Goal: Task Accomplishment & Management: Use online tool/utility

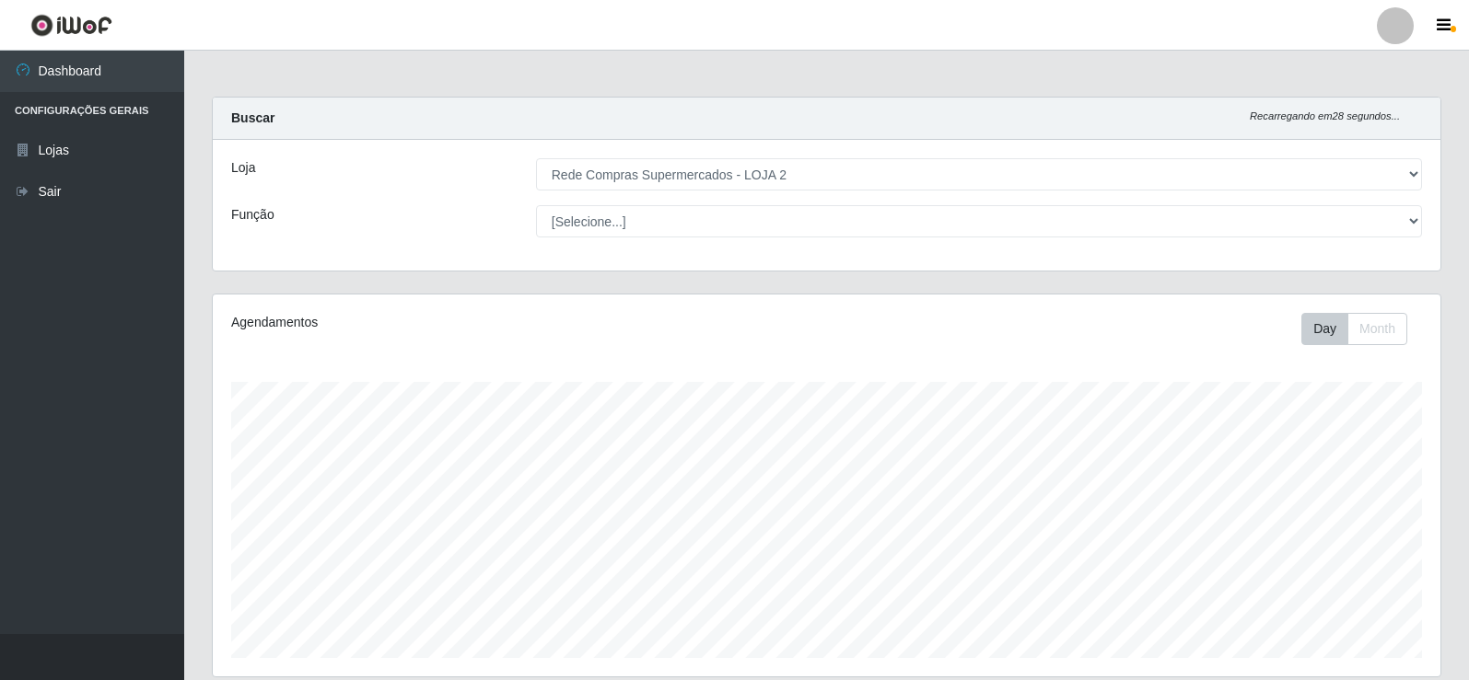
select select "161"
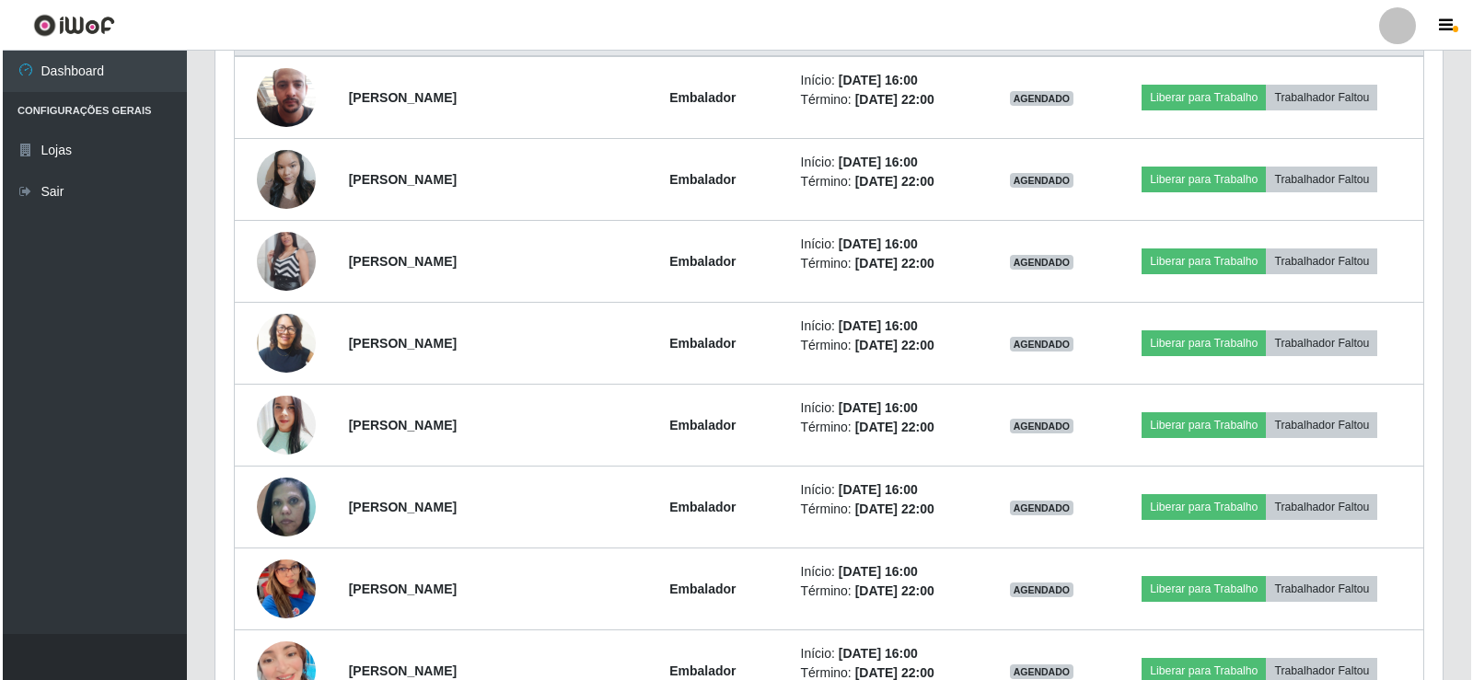
scroll to position [767, 0]
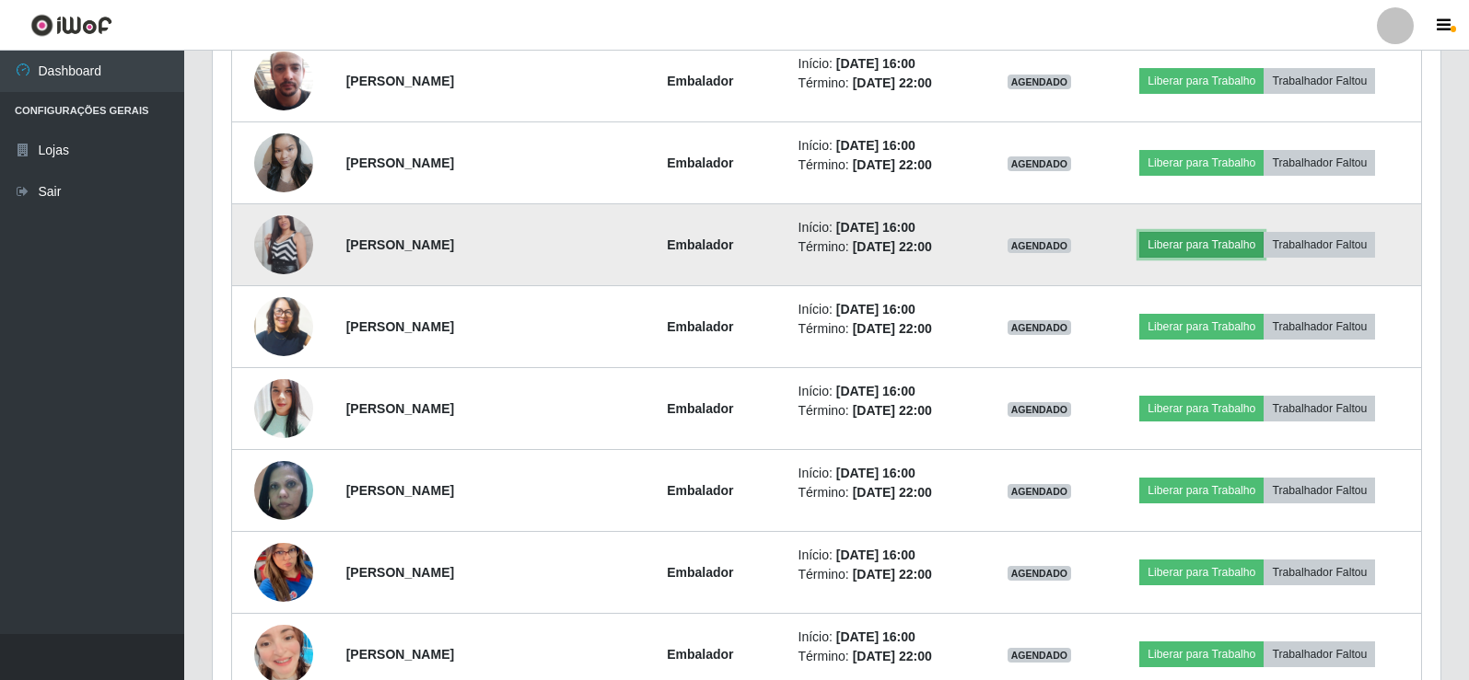
click at [1185, 239] on button "Liberar para Trabalho" at bounding box center [1201, 245] width 124 height 26
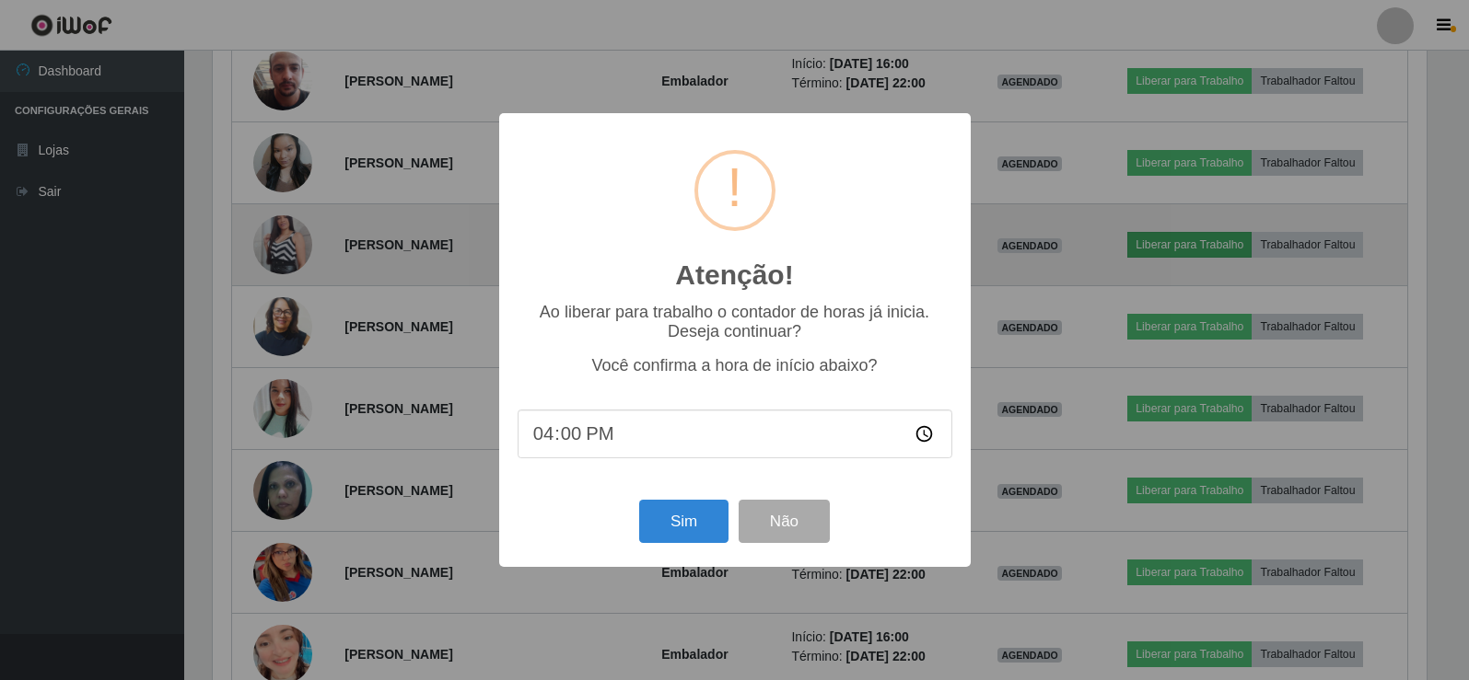
scroll to position [382, 1218]
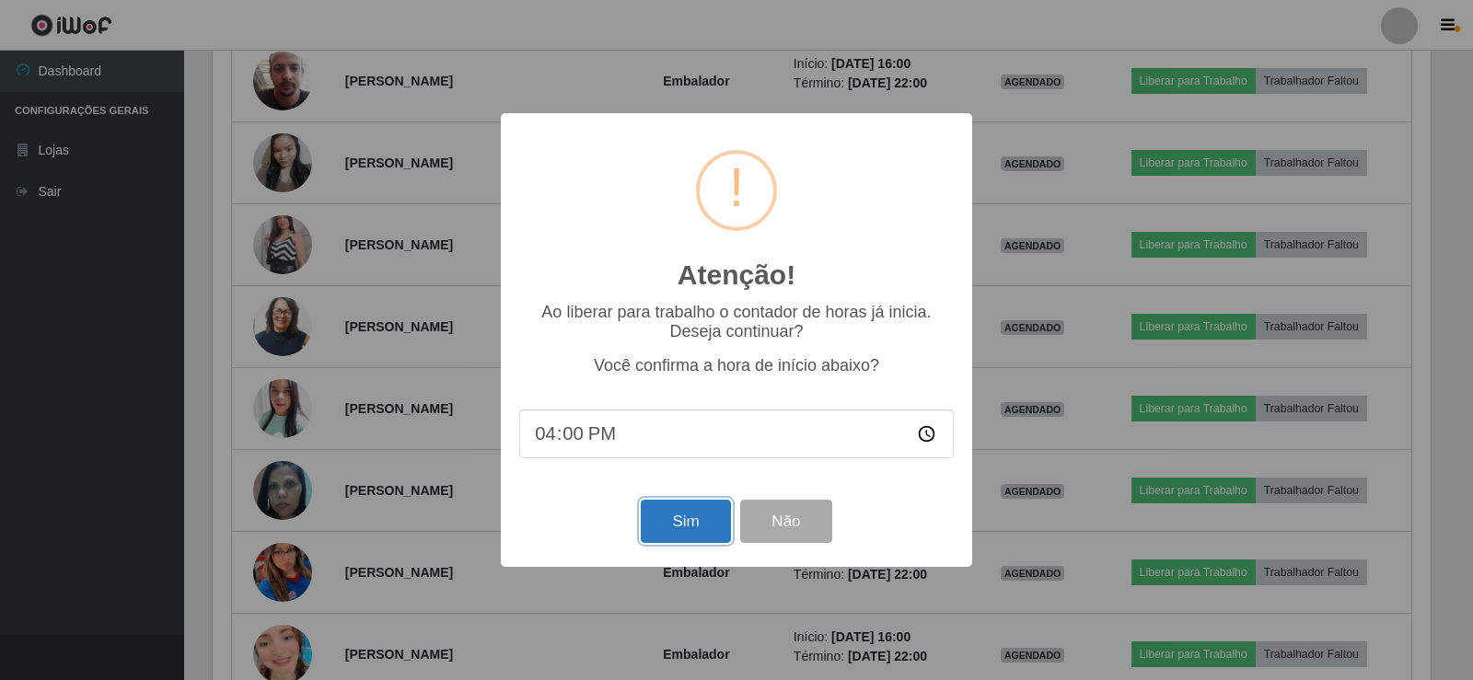
click at [696, 525] on button "Sim" at bounding box center [685, 521] width 89 height 43
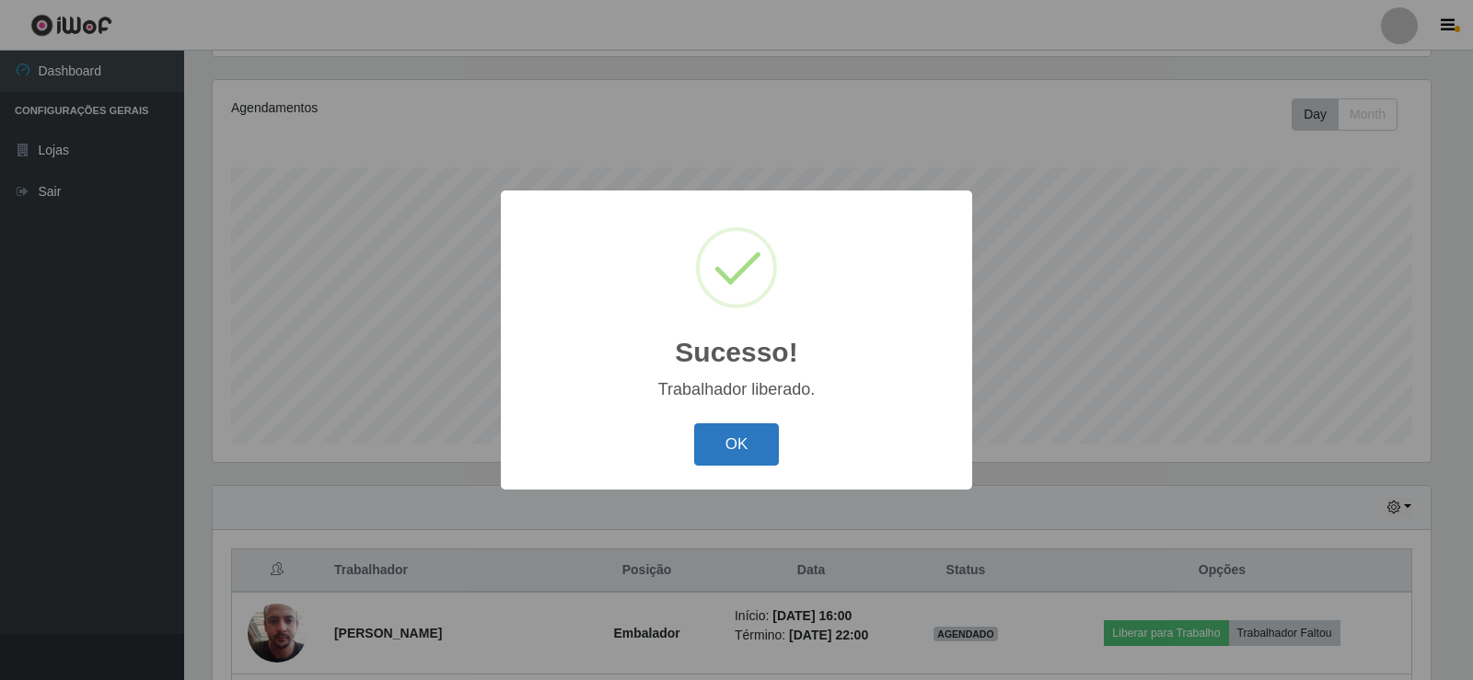
click at [758, 442] on button "OK" at bounding box center [737, 445] width 86 height 43
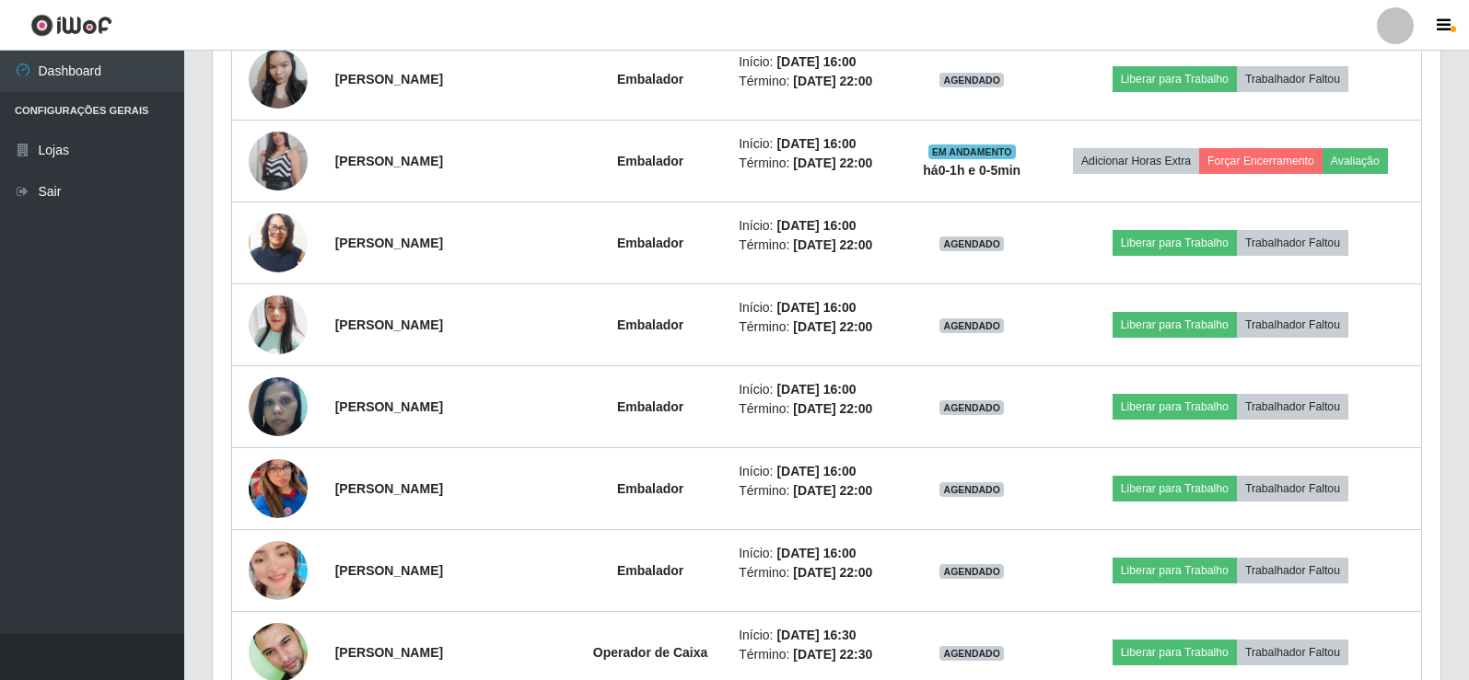
scroll to position [859, 0]
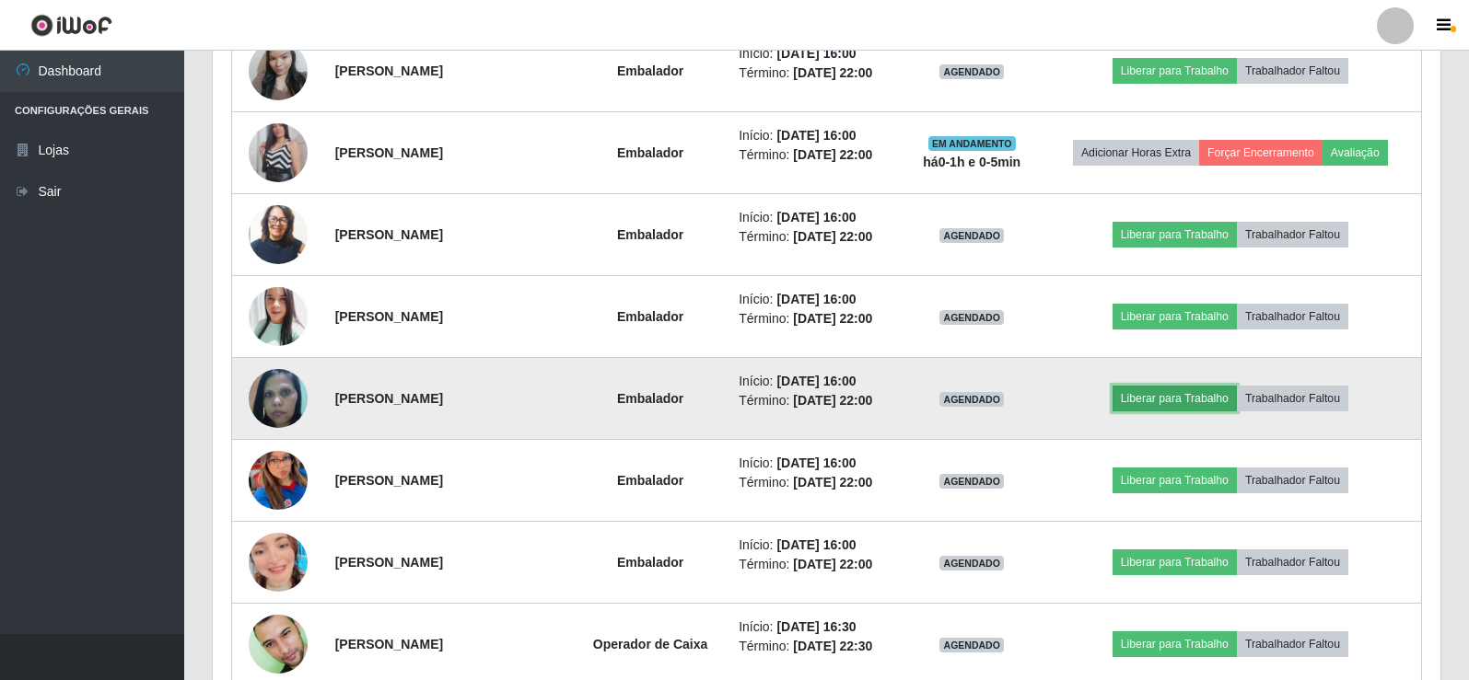
click at [1133, 395] on button "Liberar para Trabalho" at bounding box center [1174, 399] width 124 height 26
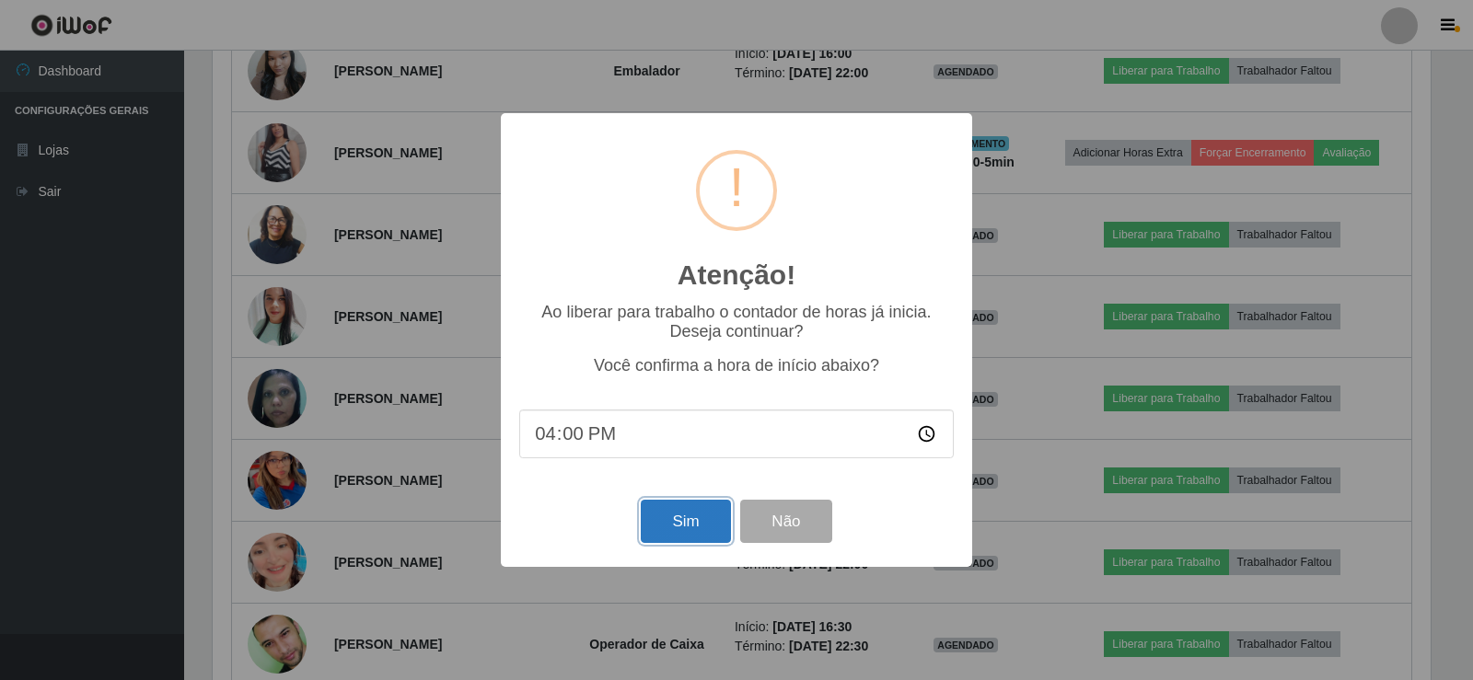
click at [680, 522] on button "Sim" at bounding box center [685, 521] width 89 height 43
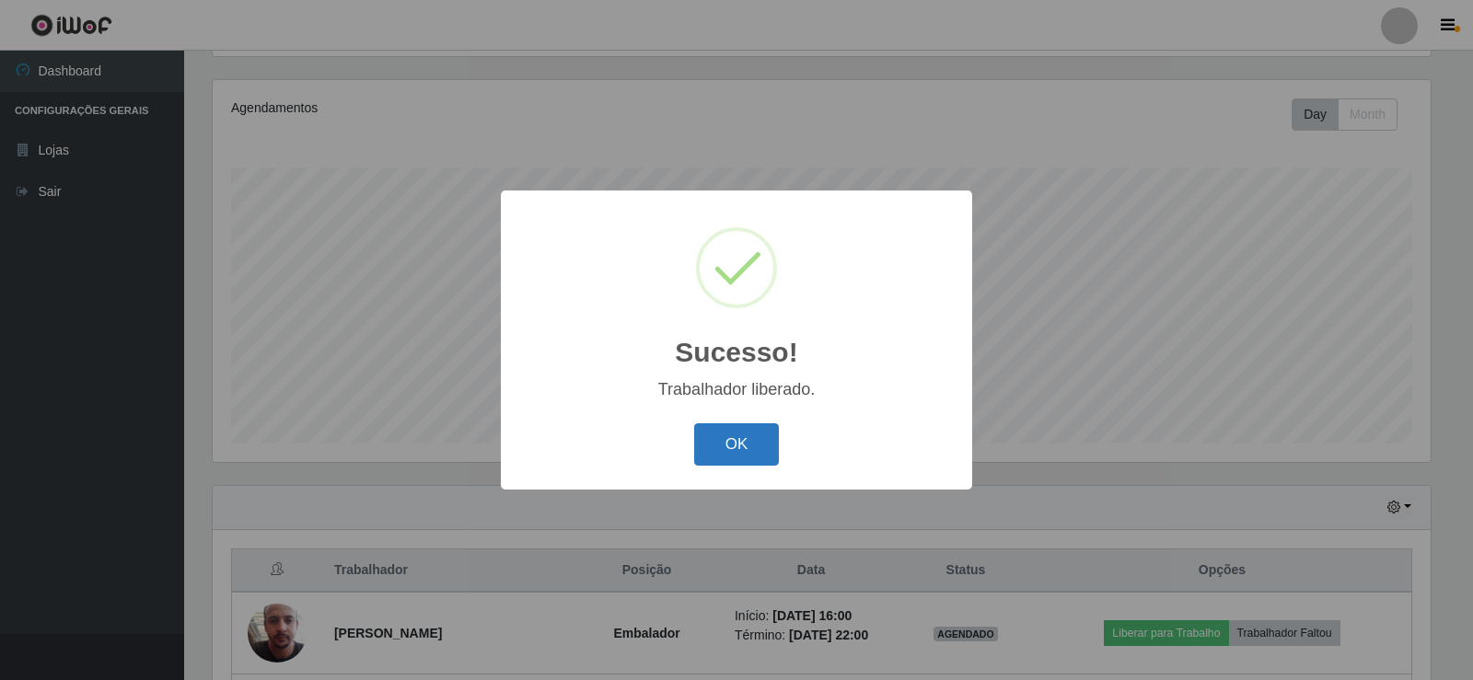
click at [740, 449] on button "OK" at bounding box center [737, 445] width 86 height 43
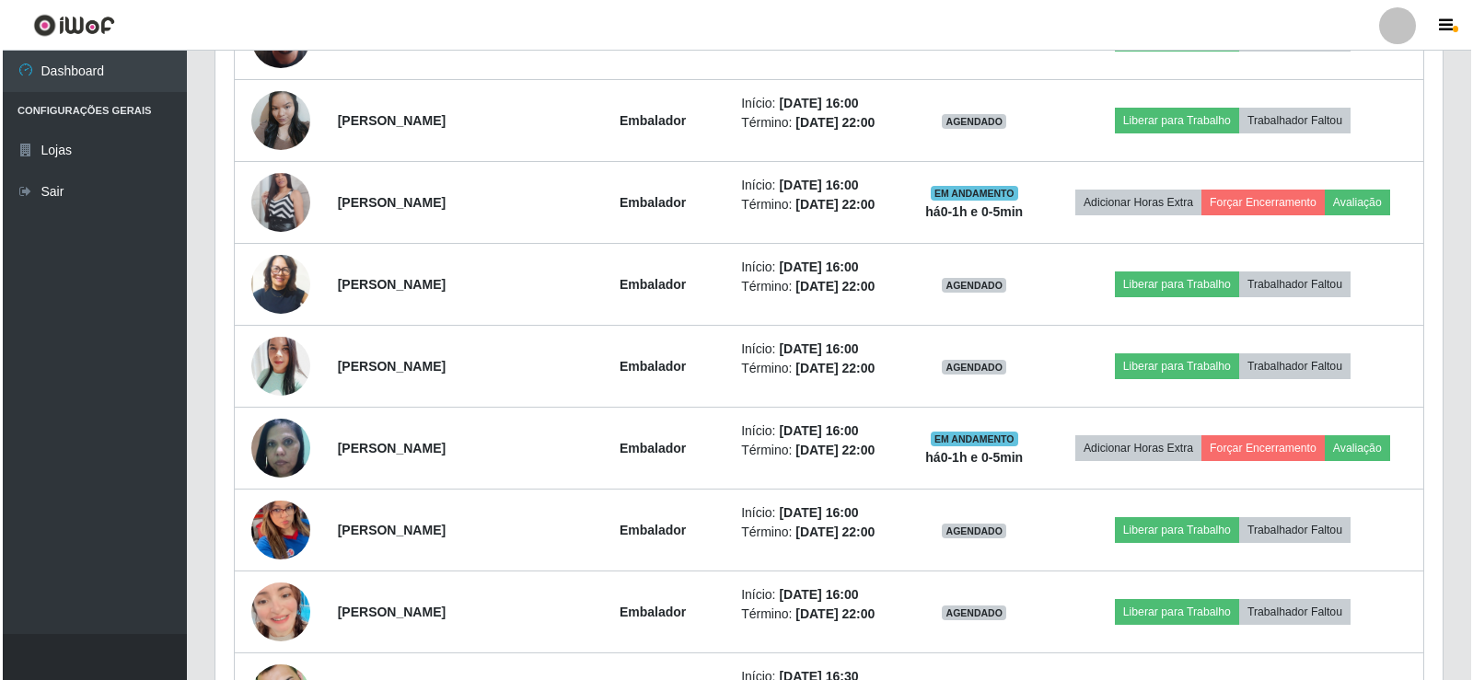
scroll to position [859, 0]
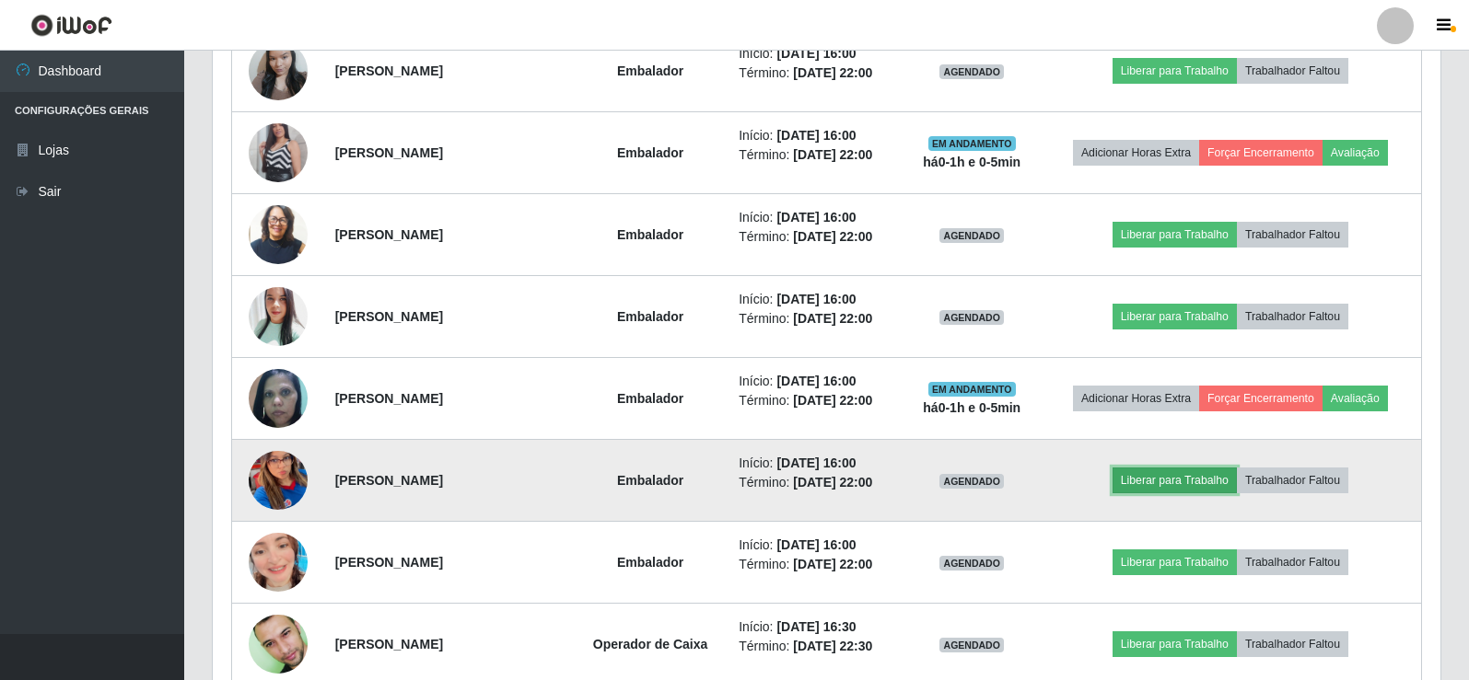
click at [1157, 478] on button "Liberar para Trabalho" at bounding box center [1174, 481] width 124 height 26
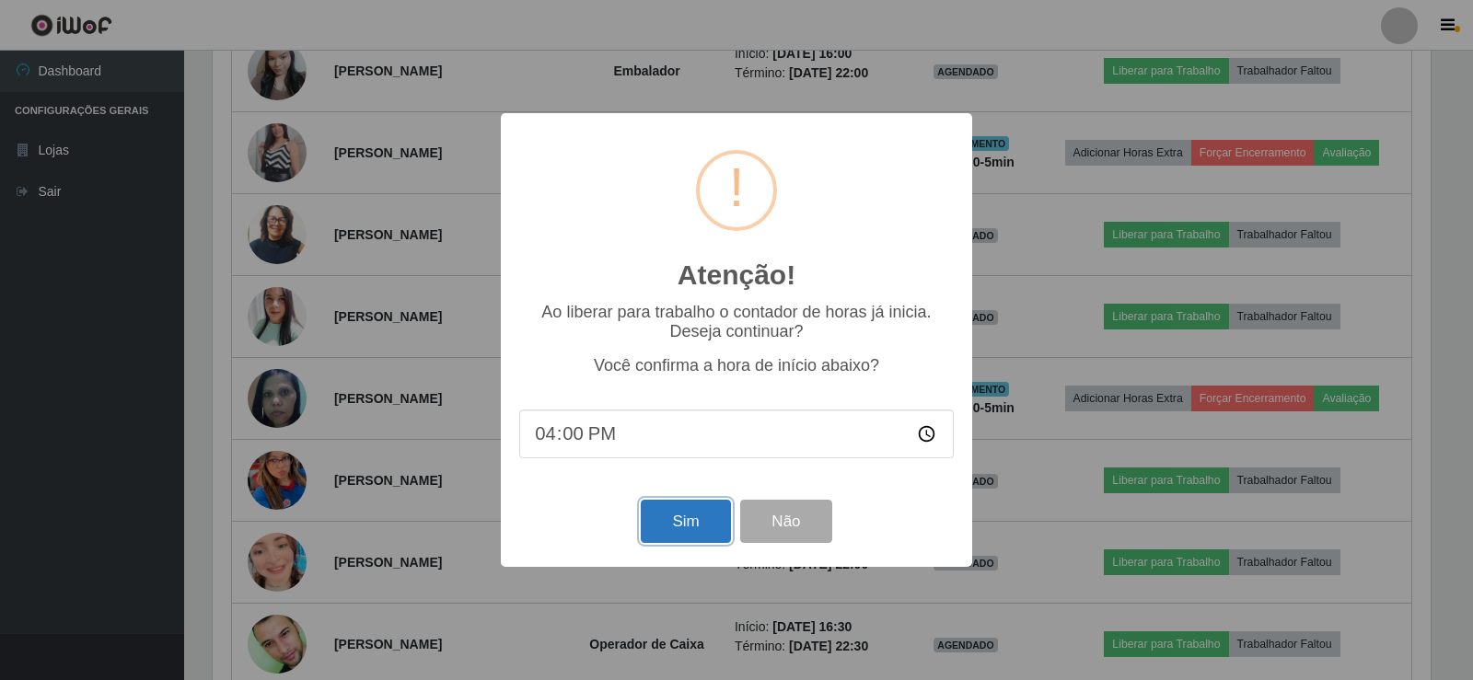
click at [703, 521] on button "Sim" at bounding box center [685, 521] width 89 height 43
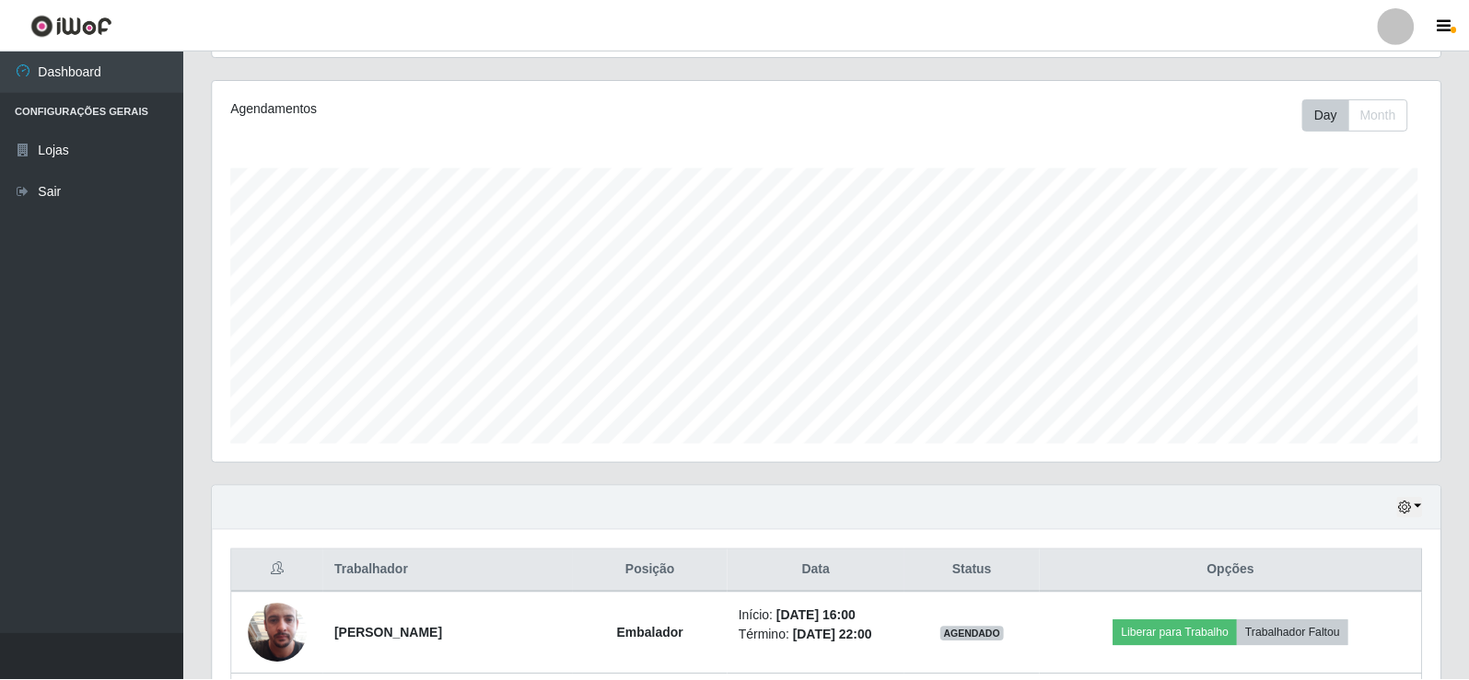
scroll to position [0, 0]
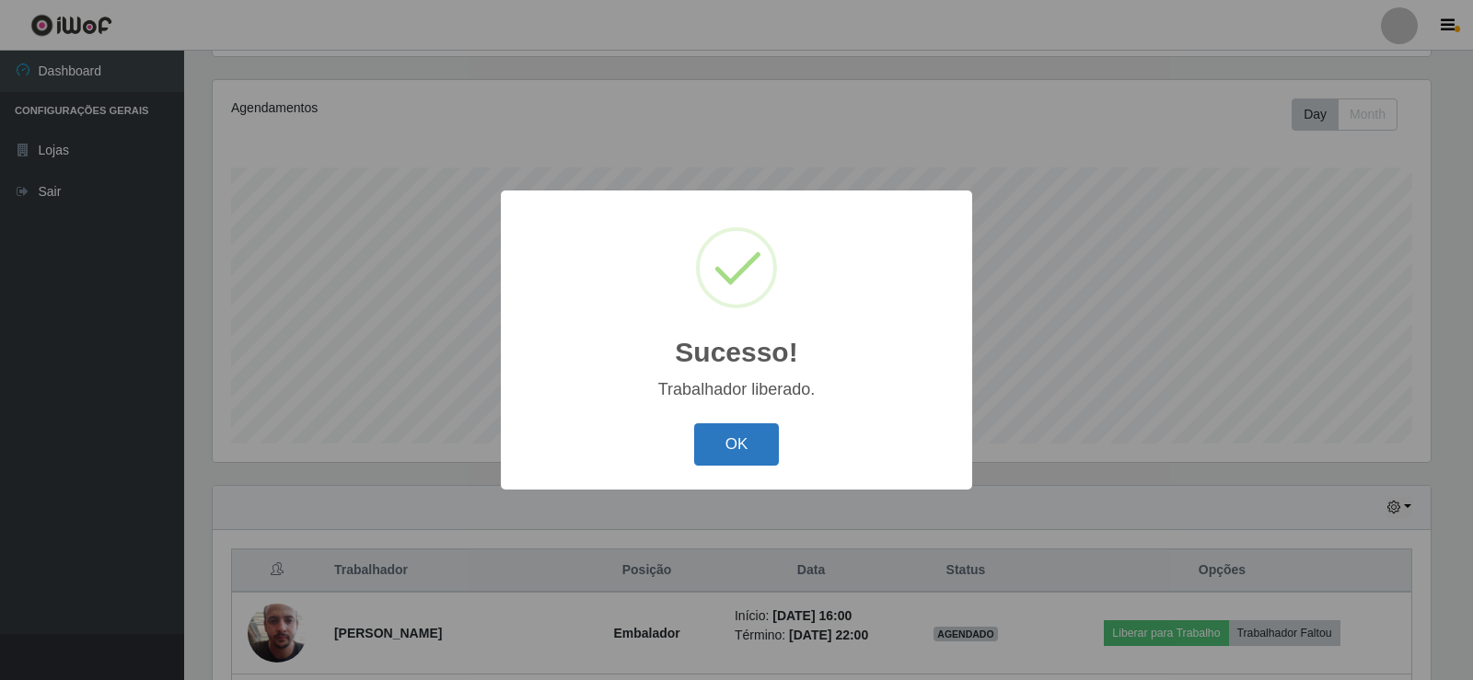
click at [734, 450] on button "OK" at bounding box center [737, 445] width 86 height 43
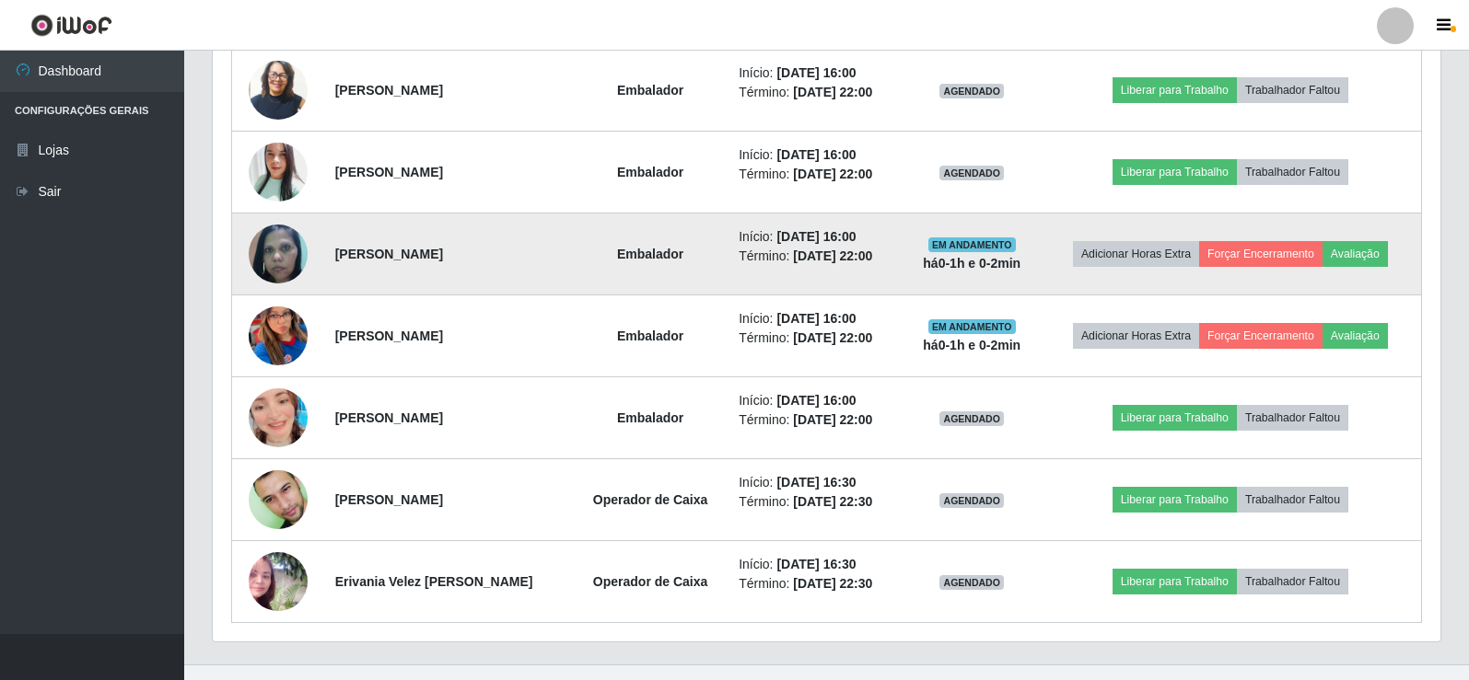
scroll to position [1034, 0]
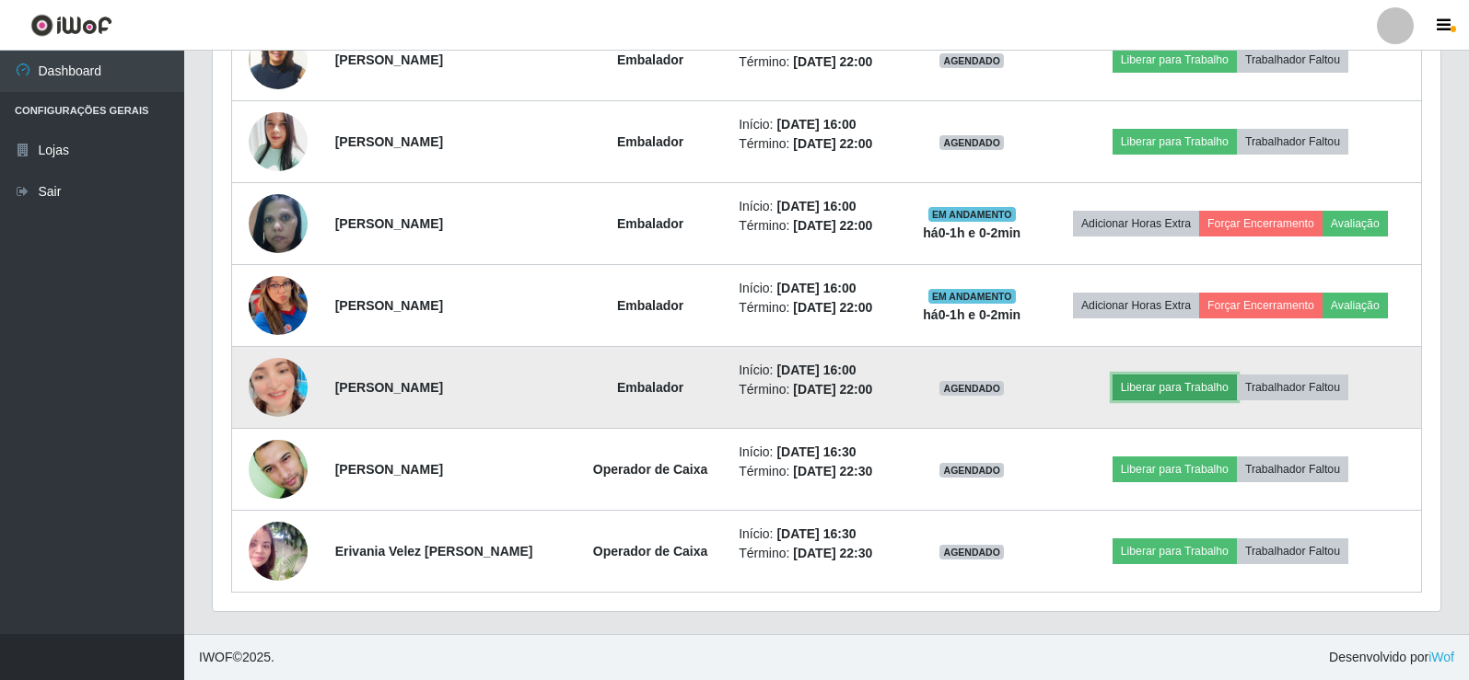
click at [1192, 391] on button "Liberar para Trabalho" at bounding box center [1174, 388] width 124 height 26
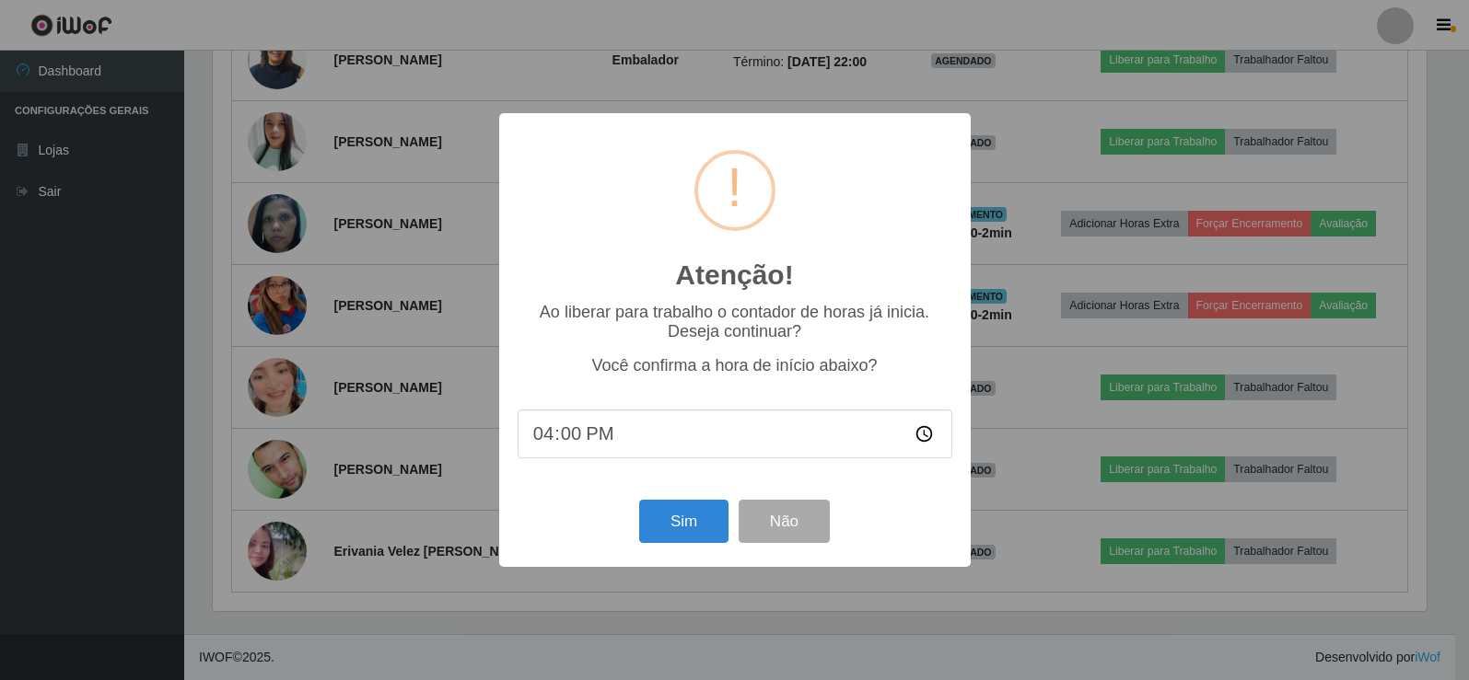
scroll to position [382, 1218]
click at [693, 530] on button "Sim" at bounding box center [685, 521] width 89 height 43
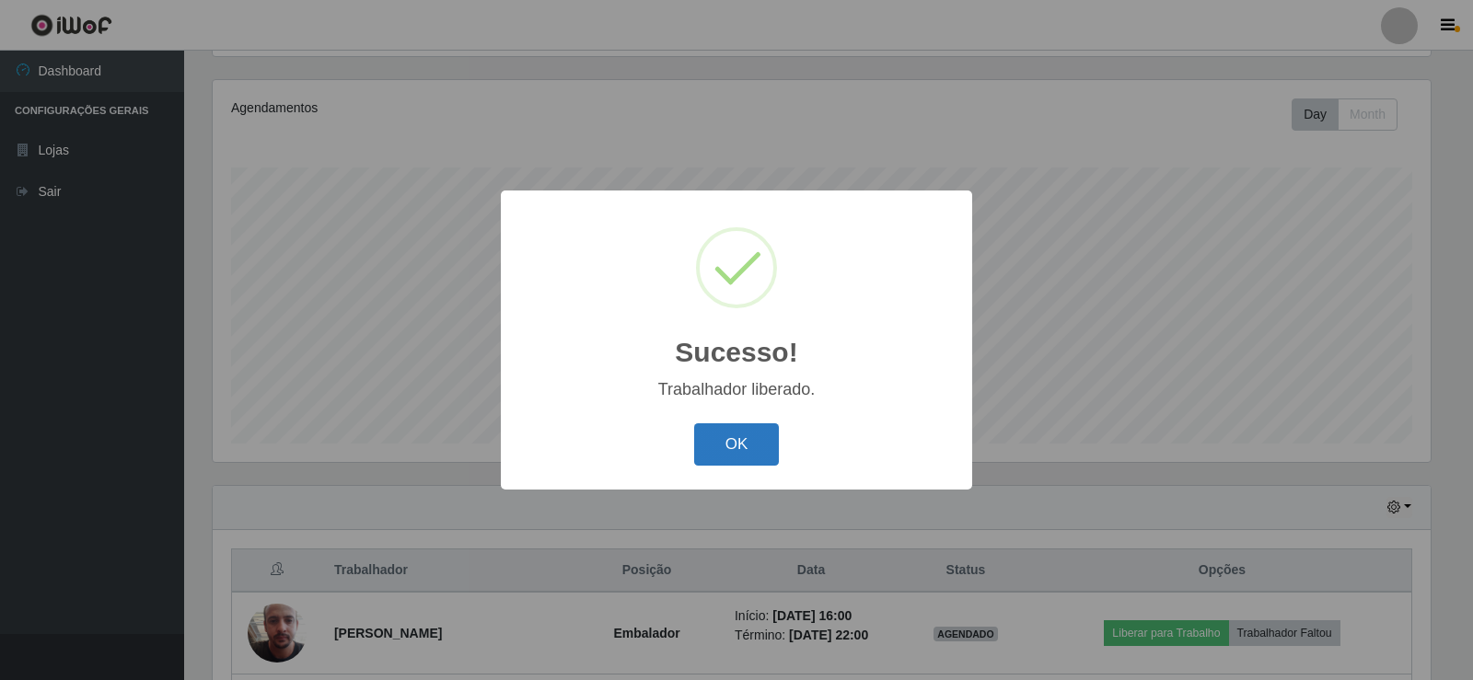
click at [744, 452] on button "OK" at bounding box center [737, 445] width 86 height 43
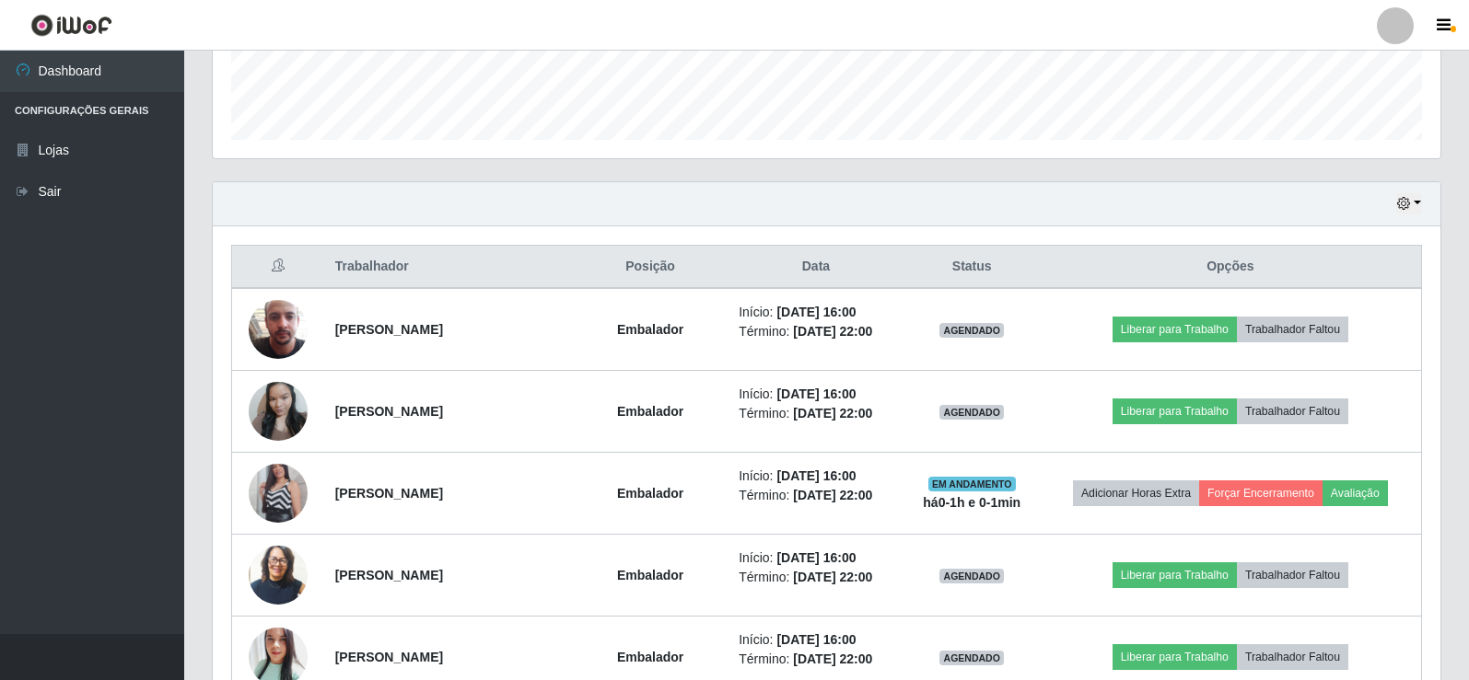
scroll to position [583, 0]
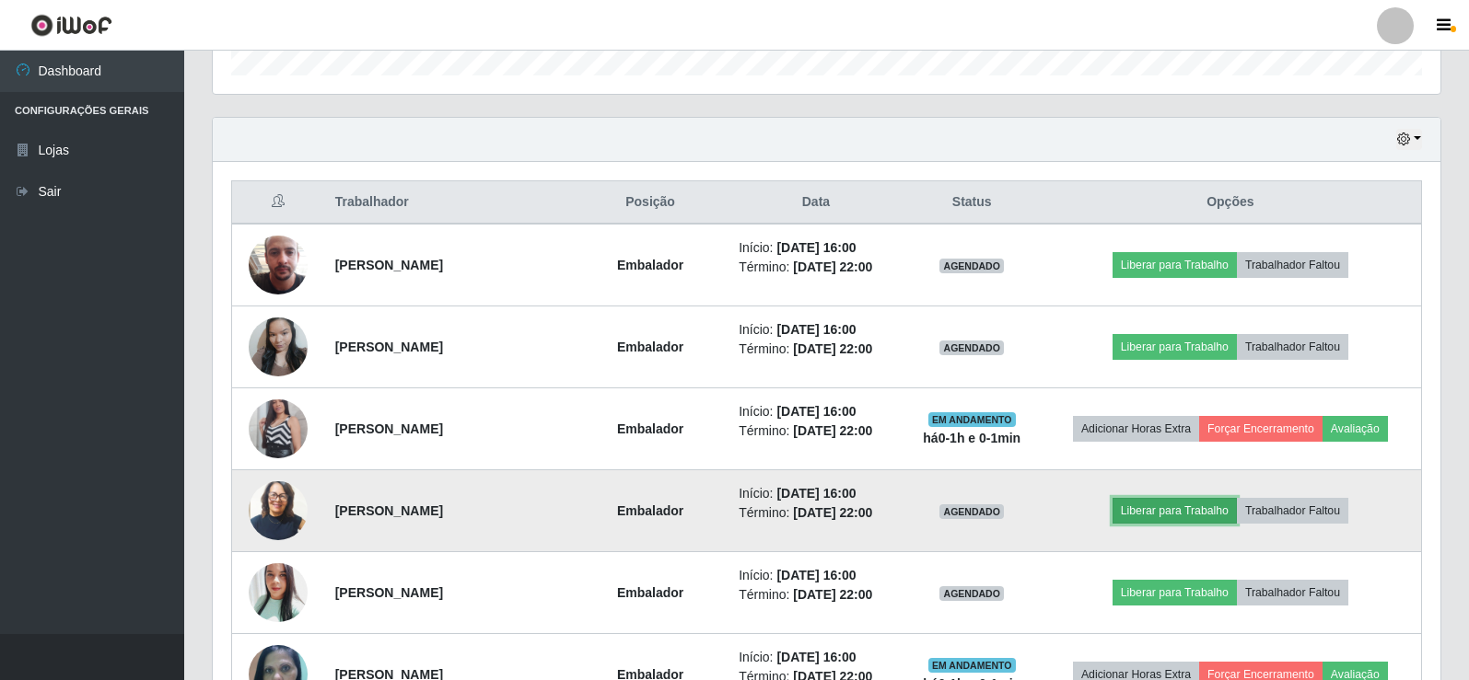
click at [1189, 516] on button "Liberar para Trabalho" at bounding box center [1174, 511] width 124 height 26
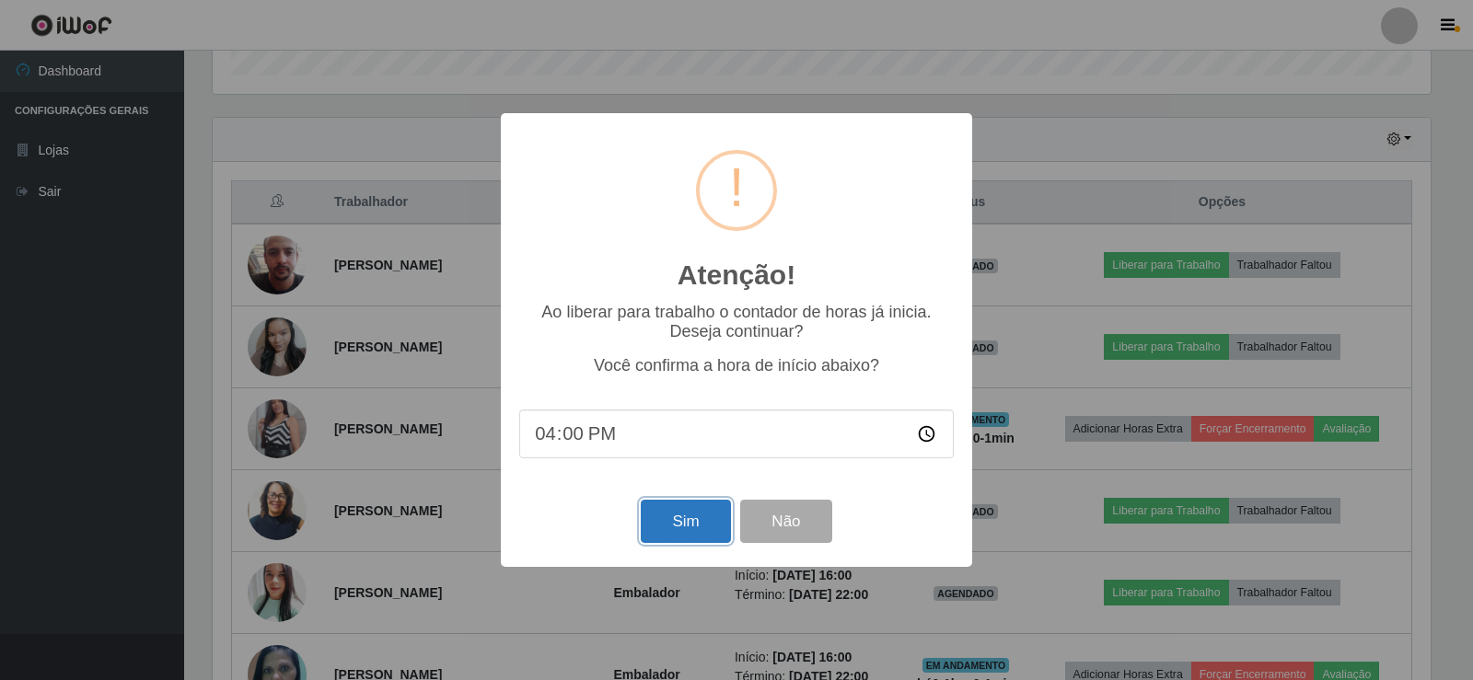
click at [687, 518] on button "Sim" at bounding box center [685, 521] width 89 height 43
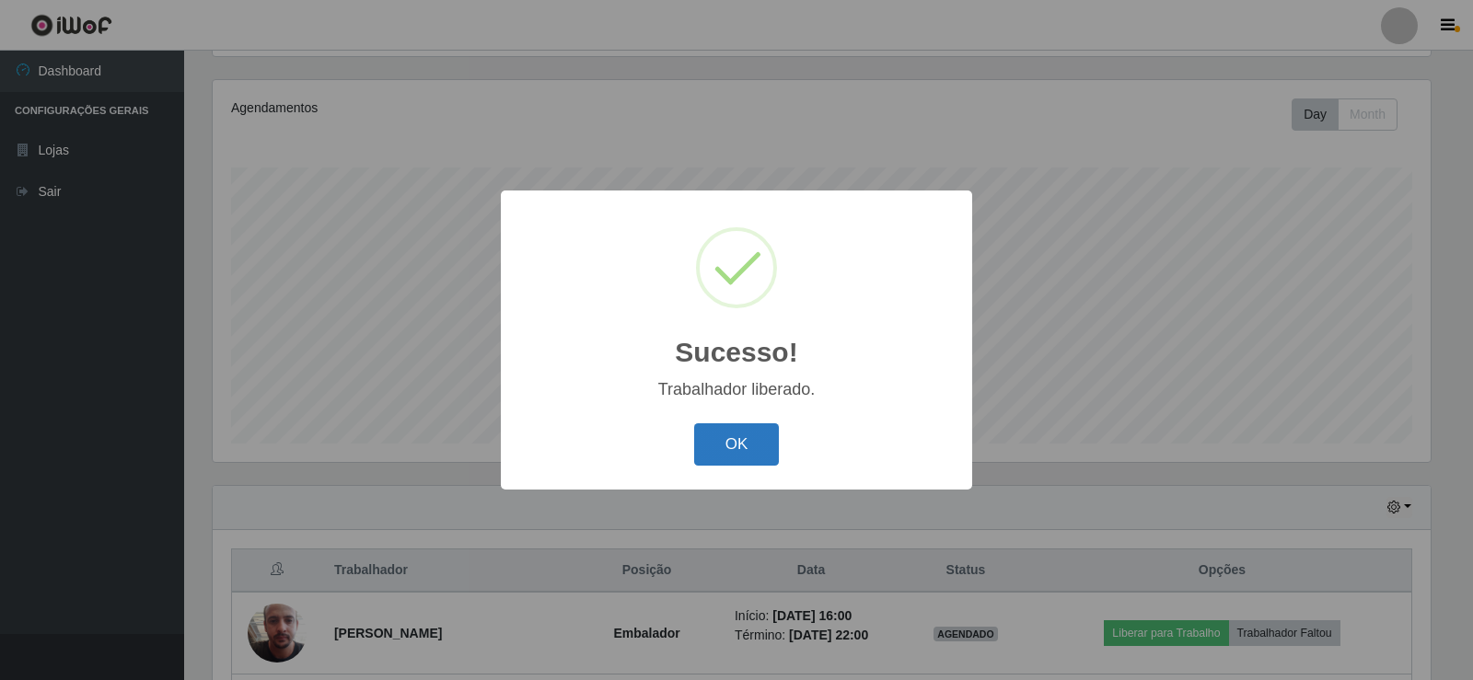
click at [738, 442] on button "OK" at bounding box center [737, 445] width 86 height 43
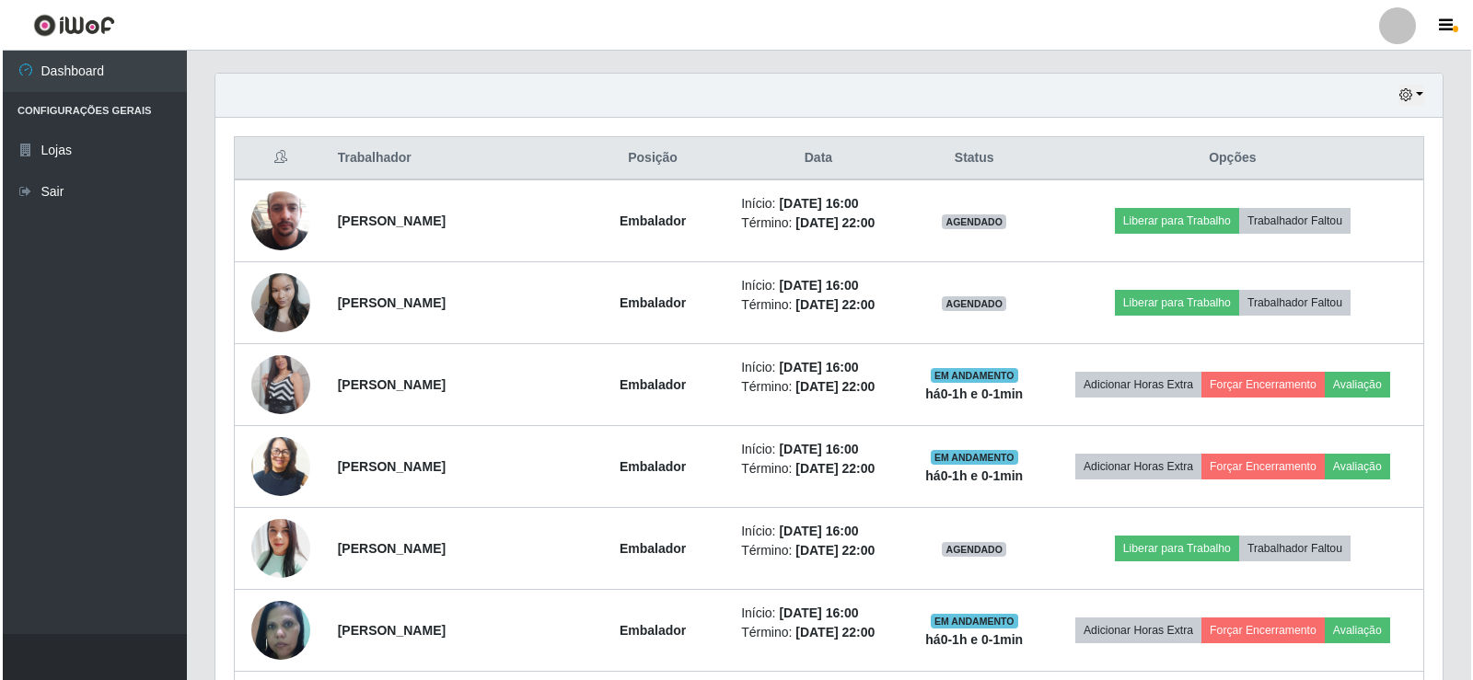
scroll to position [675, 0]
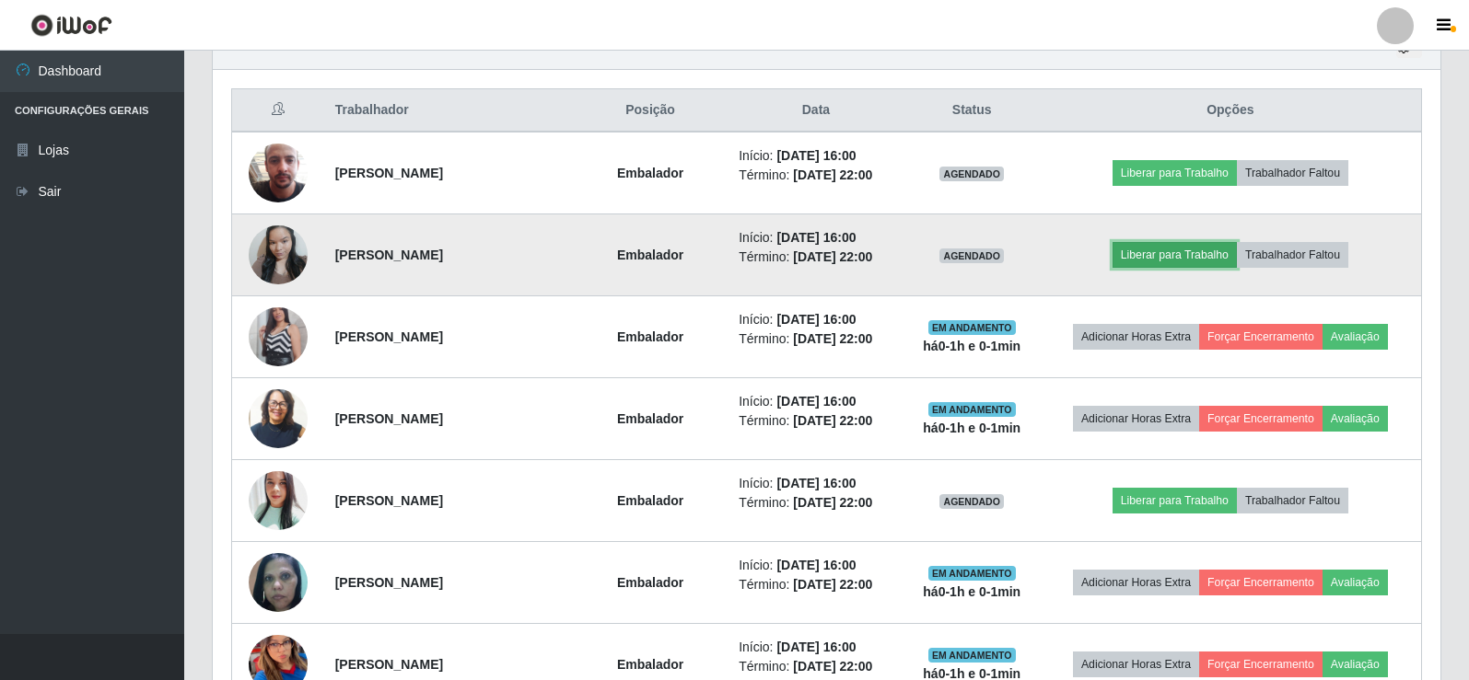
click at [1159, 255] on button "Liberar para Trabalho" at bounding box center [1174, 255] width 124 height 26
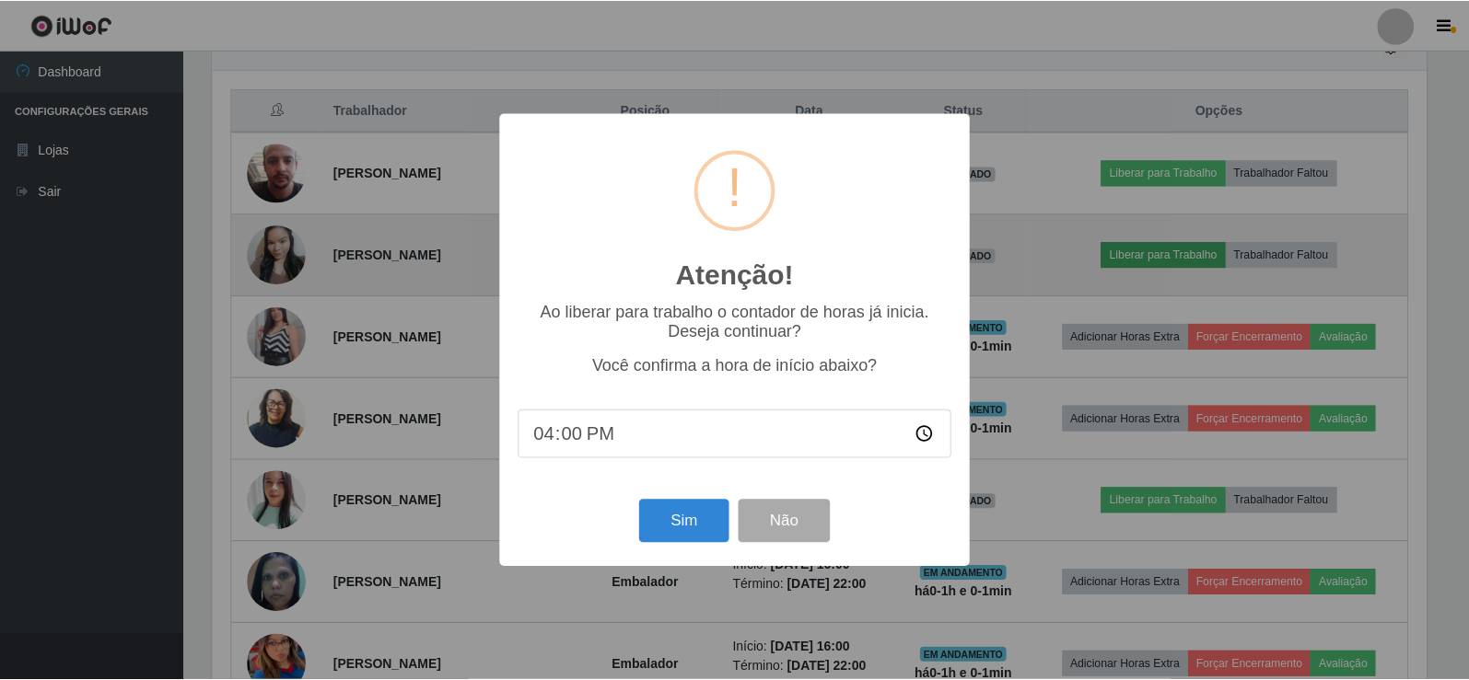
scroll to position [382, 1218]
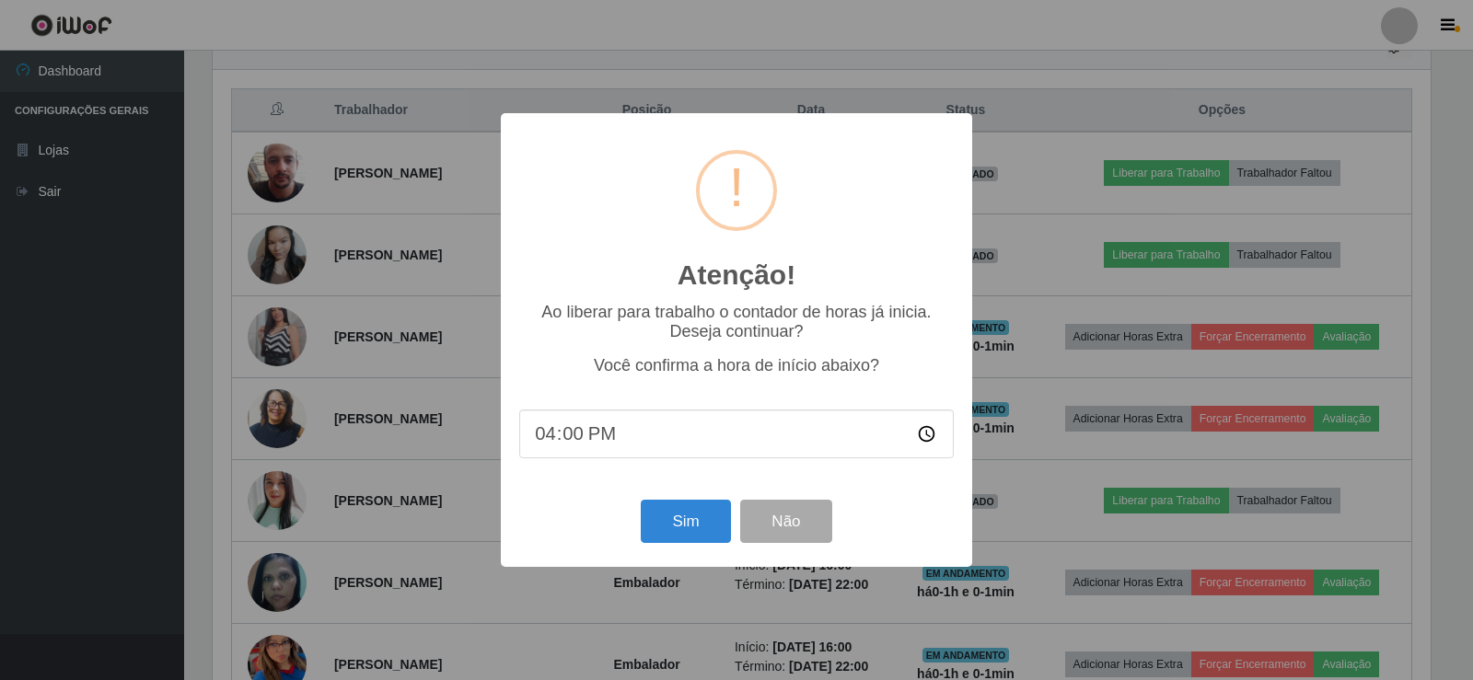
click at [674, 548] on div "Sim Não" at bounding box center [736, 521] width 435 height 52
click at [651, 522] on button "Sim" at bounding box center [685, 521] width 89 height 43
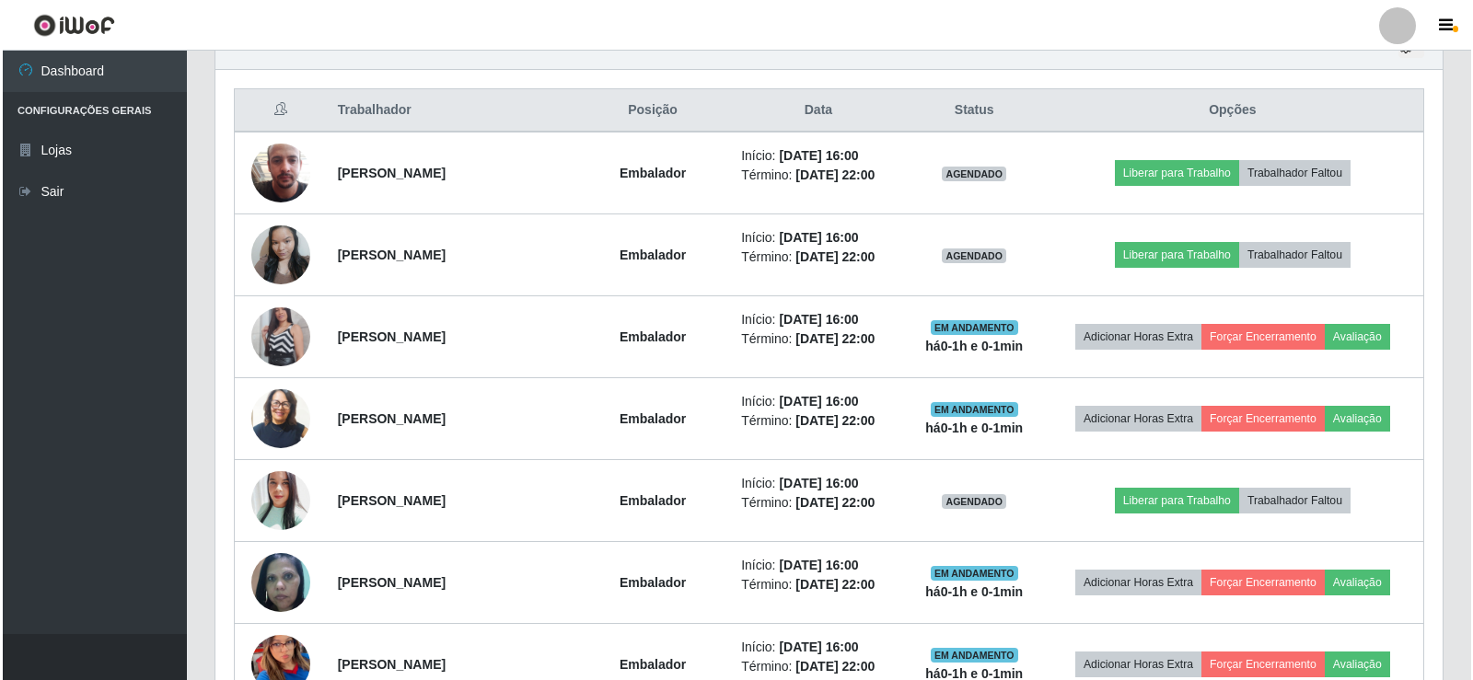
scroll to position [215, 0]
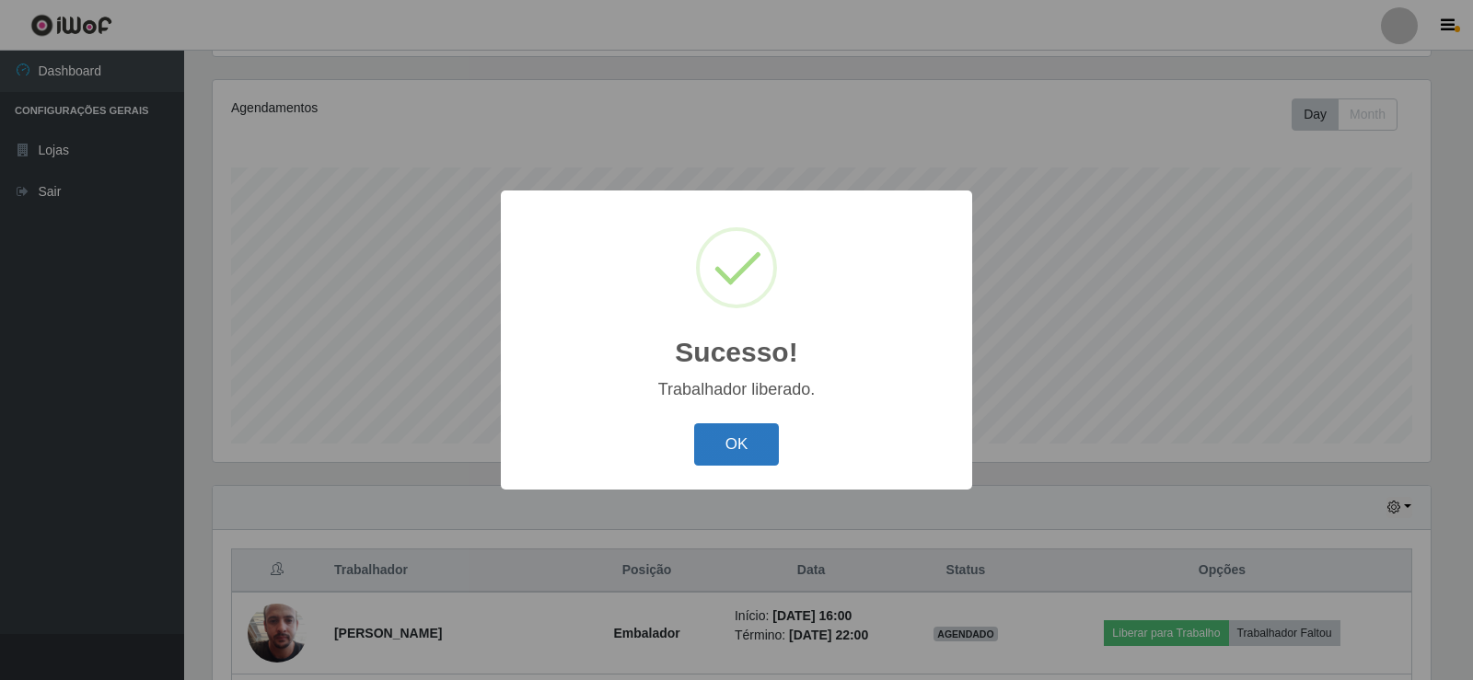
click at [754, 456] on button "OK" at bounding box center [737, 445] width 86 height 43
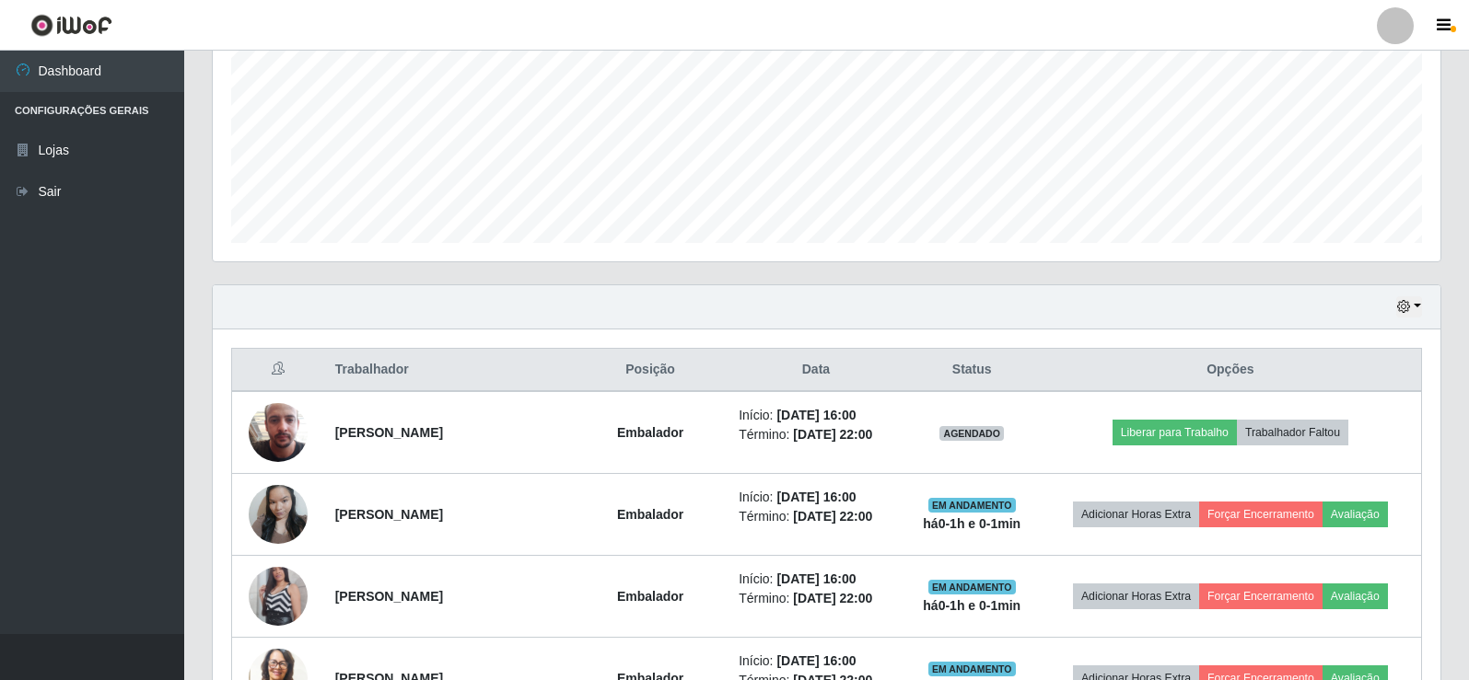
scroll to position [491, 0]
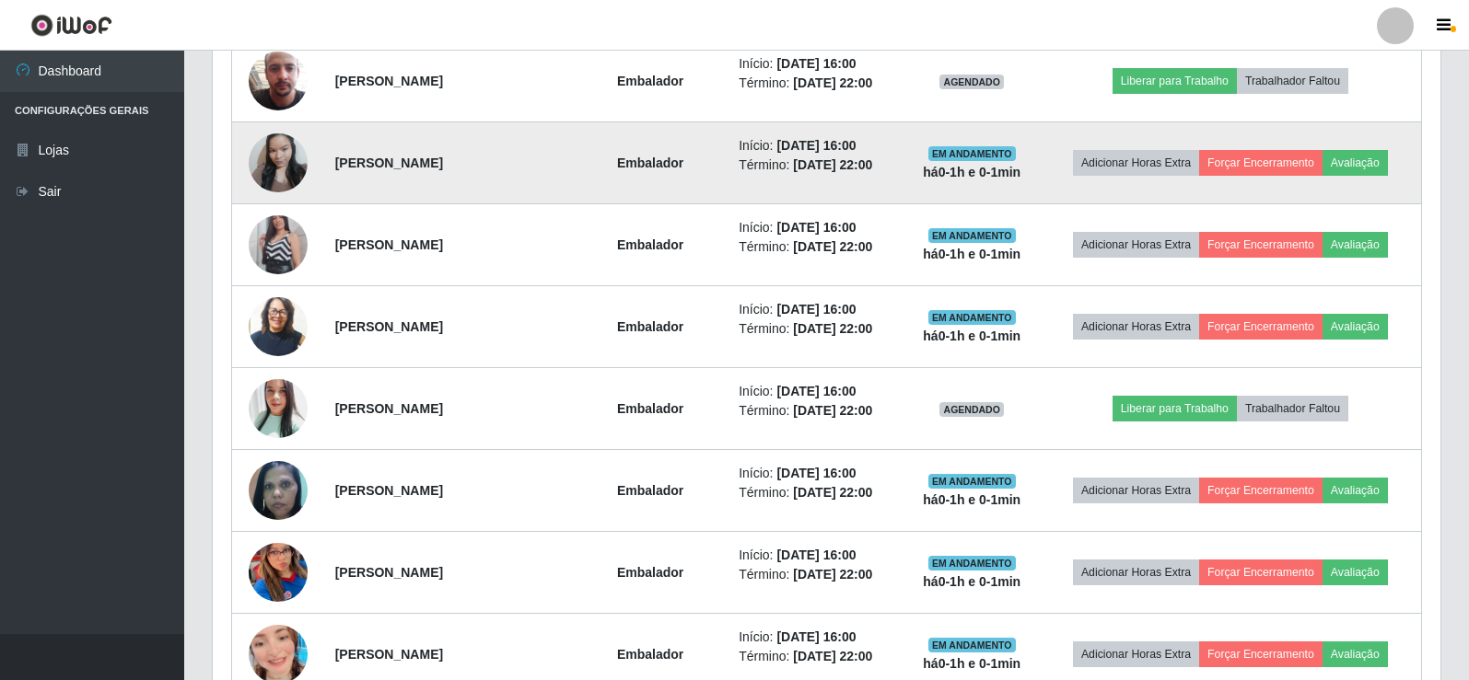
click at [292, 157] on img at bounding box center [278, 162] width 59 height 78
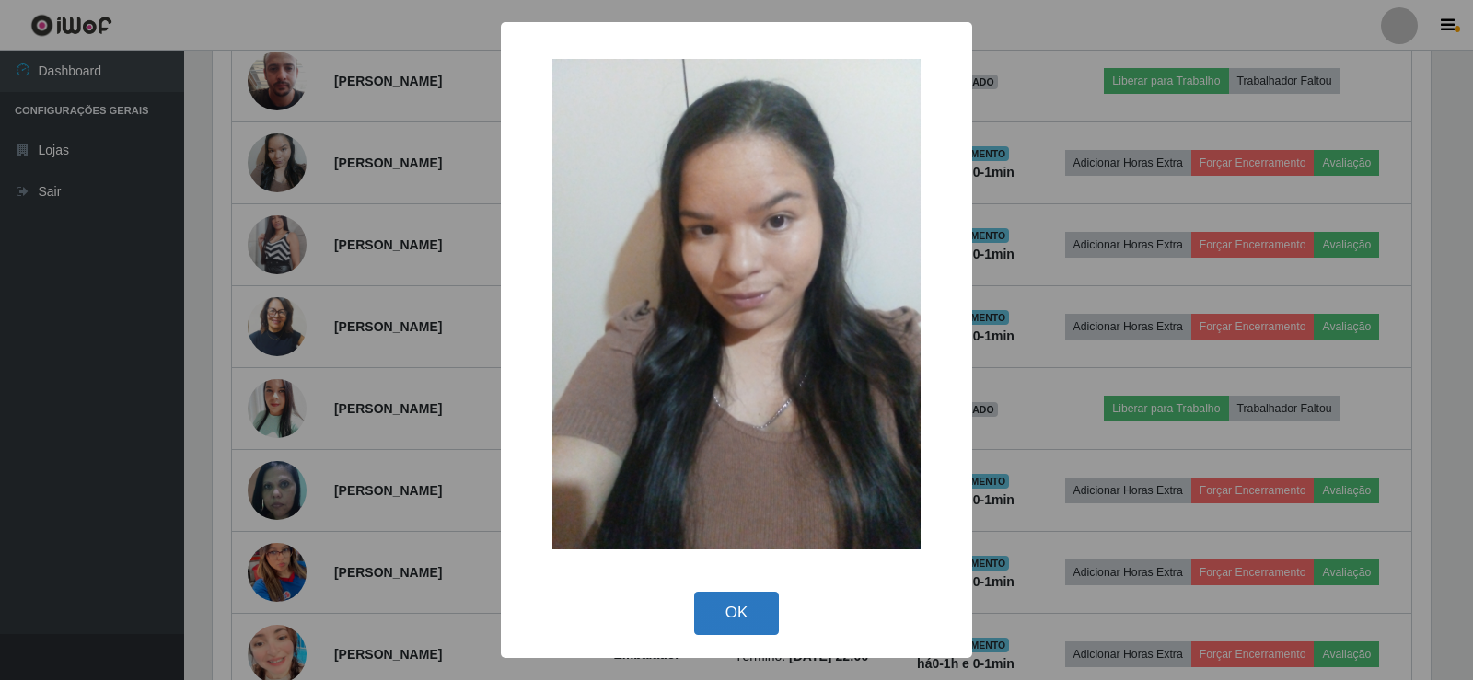
click at [754, 617] on button "OK" at bounding box center [737, 613] width 86 height 43
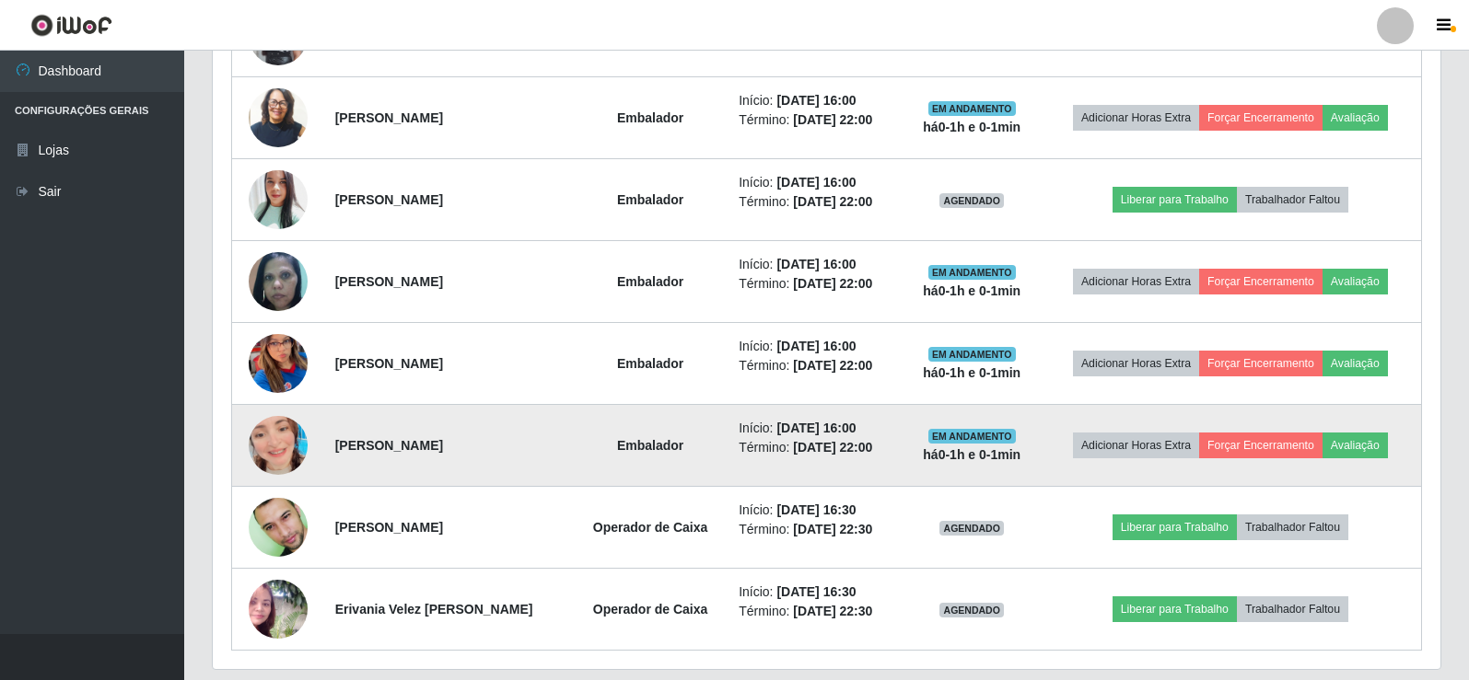
scroll to position [1034, 0]
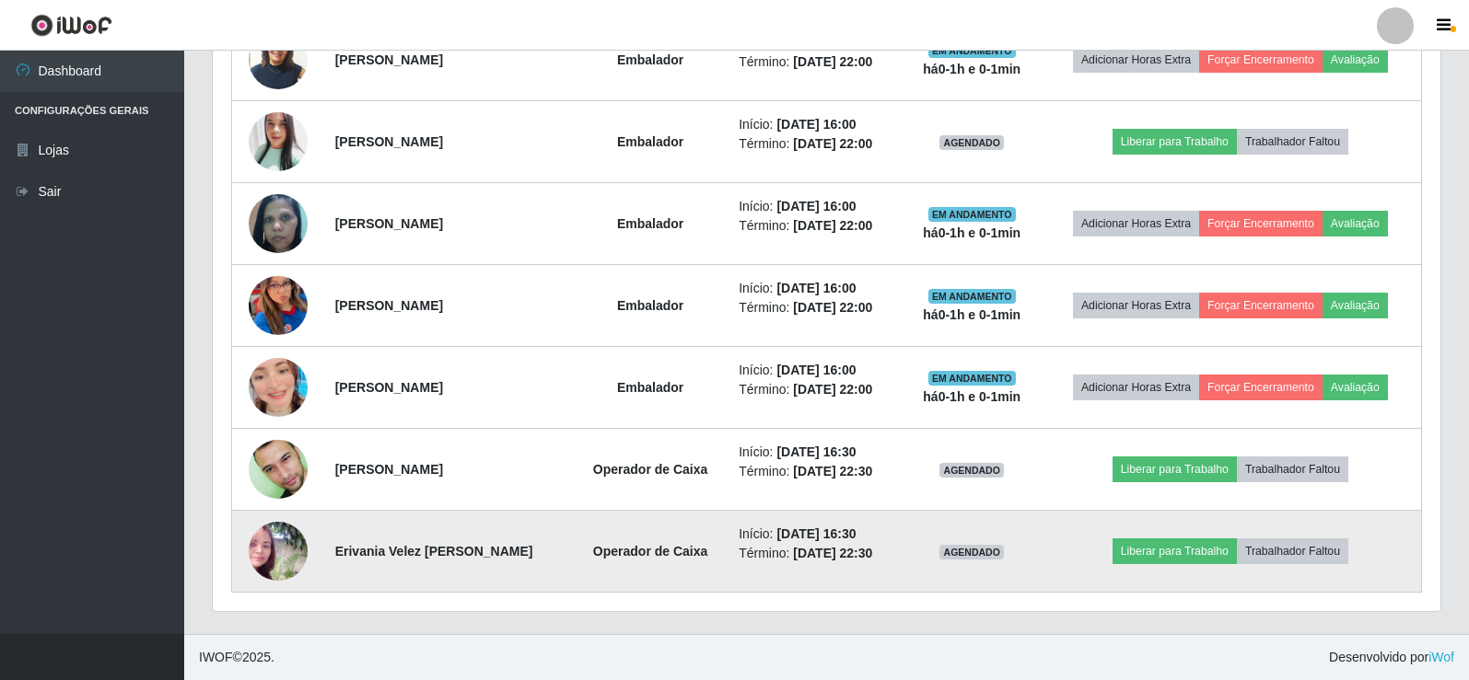
click at [284, 550] on img at bounding box center [278, 551] width 59 height 59
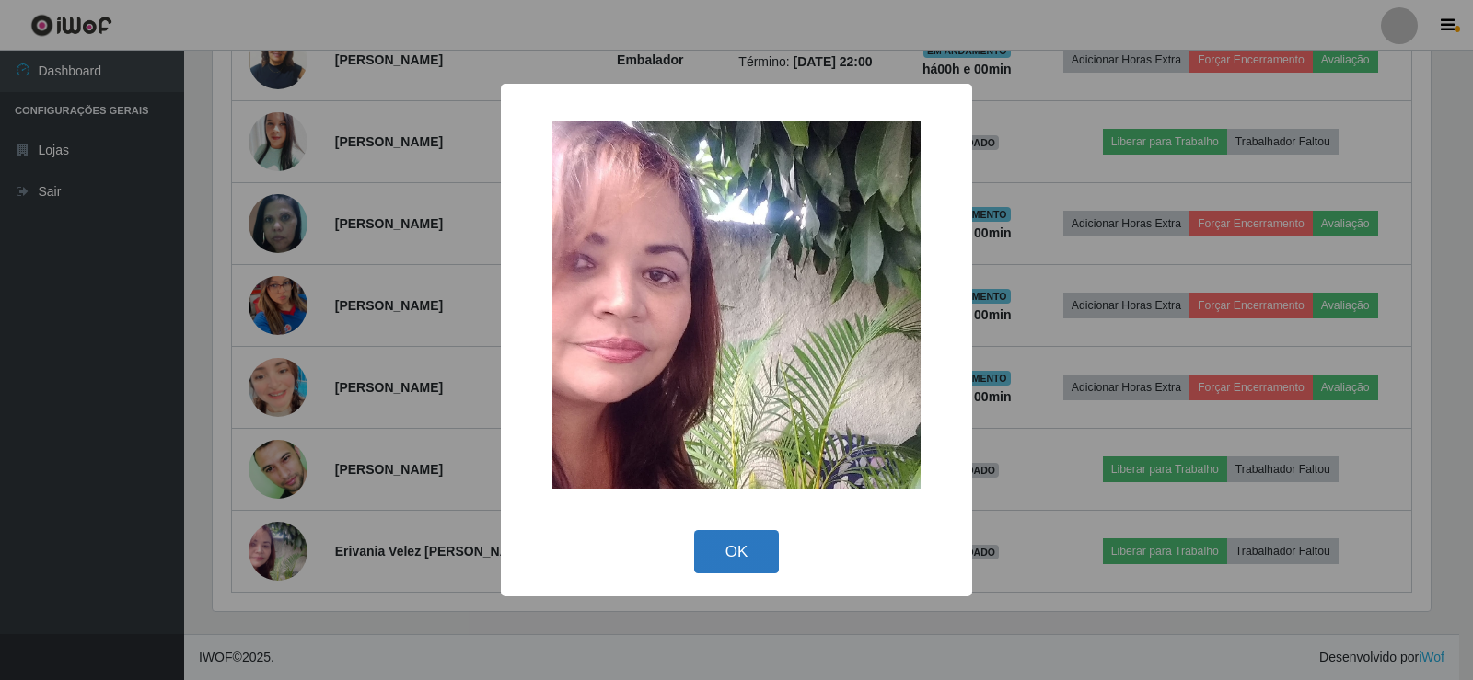
click at [748, 548] on button "OK" at bounding box center [737, 551] width 86 height 43
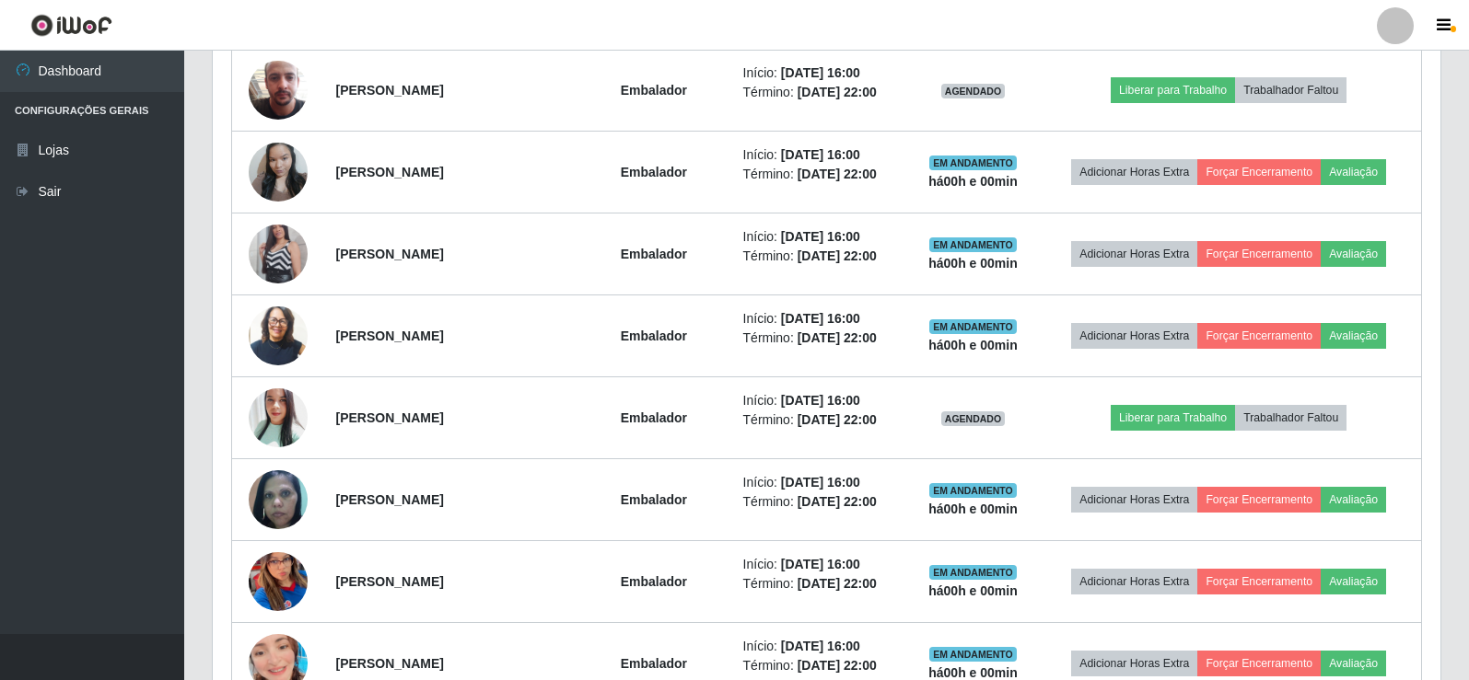
scroll to position [850, 0]
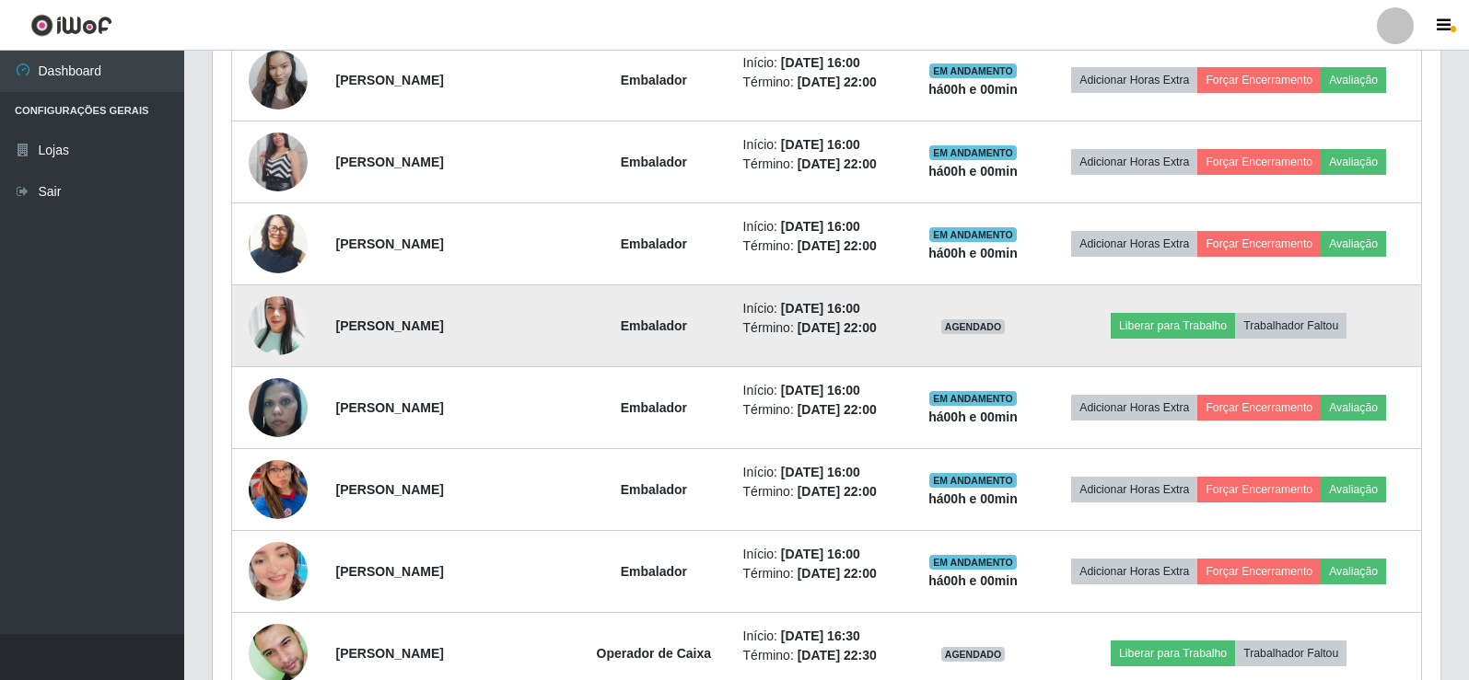
click at [284, 331] on img at bounding box center [278, 326] width 59 height 70
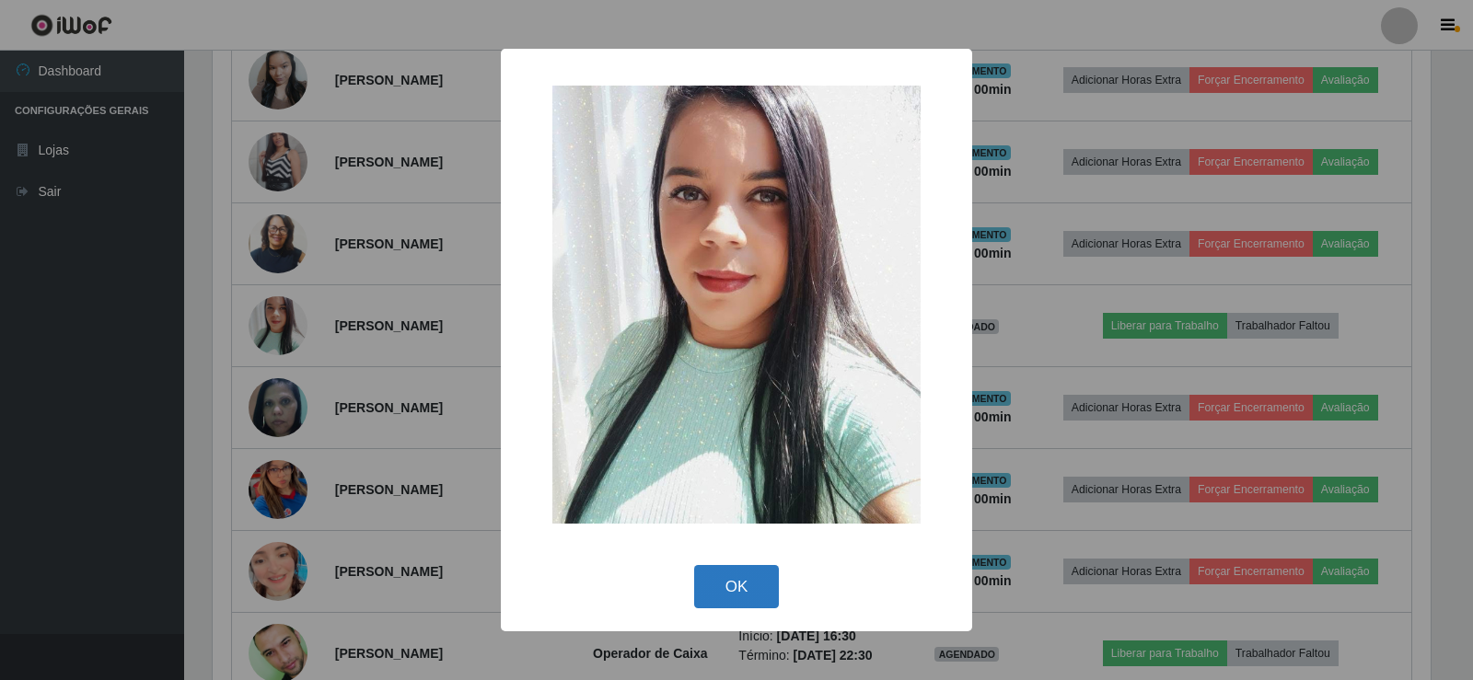
click at [765, 584] on button "OK" at bounding box center [737, 586] width 86 height 43
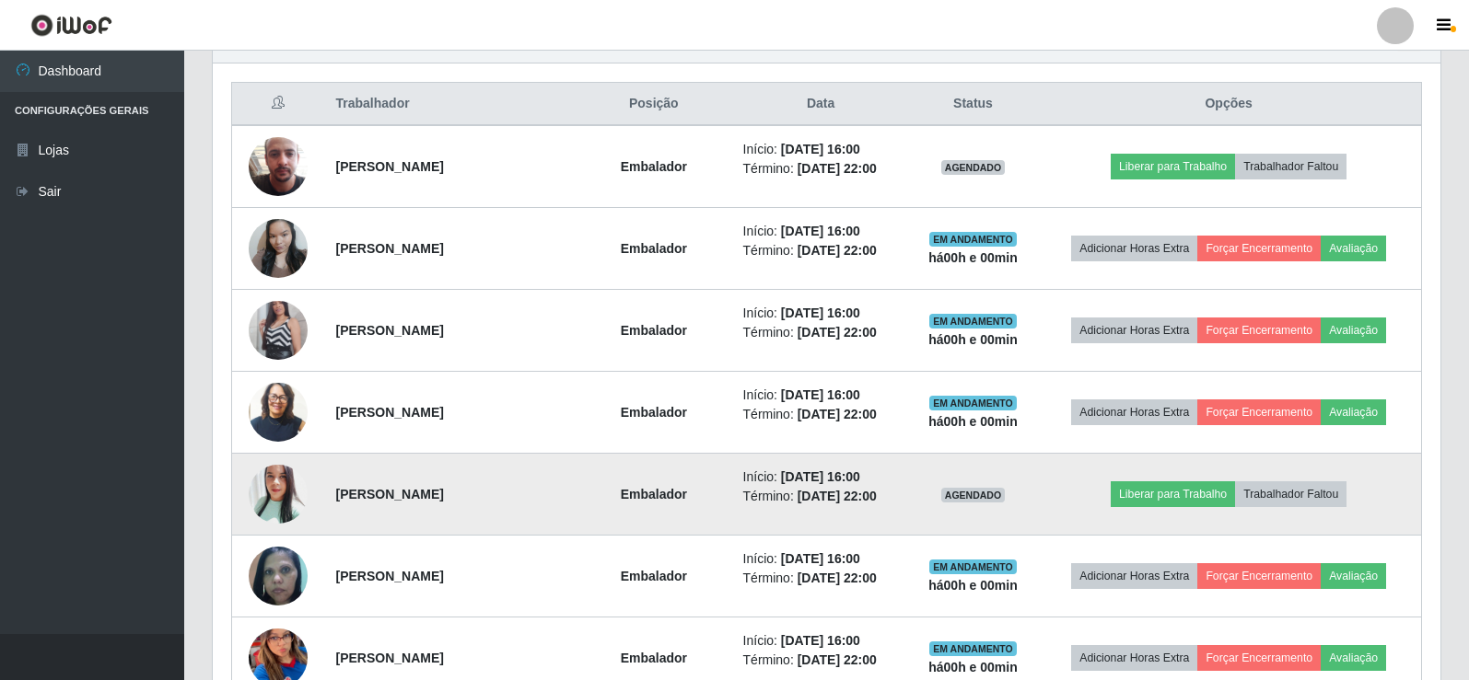
scroll to position [666, 0]
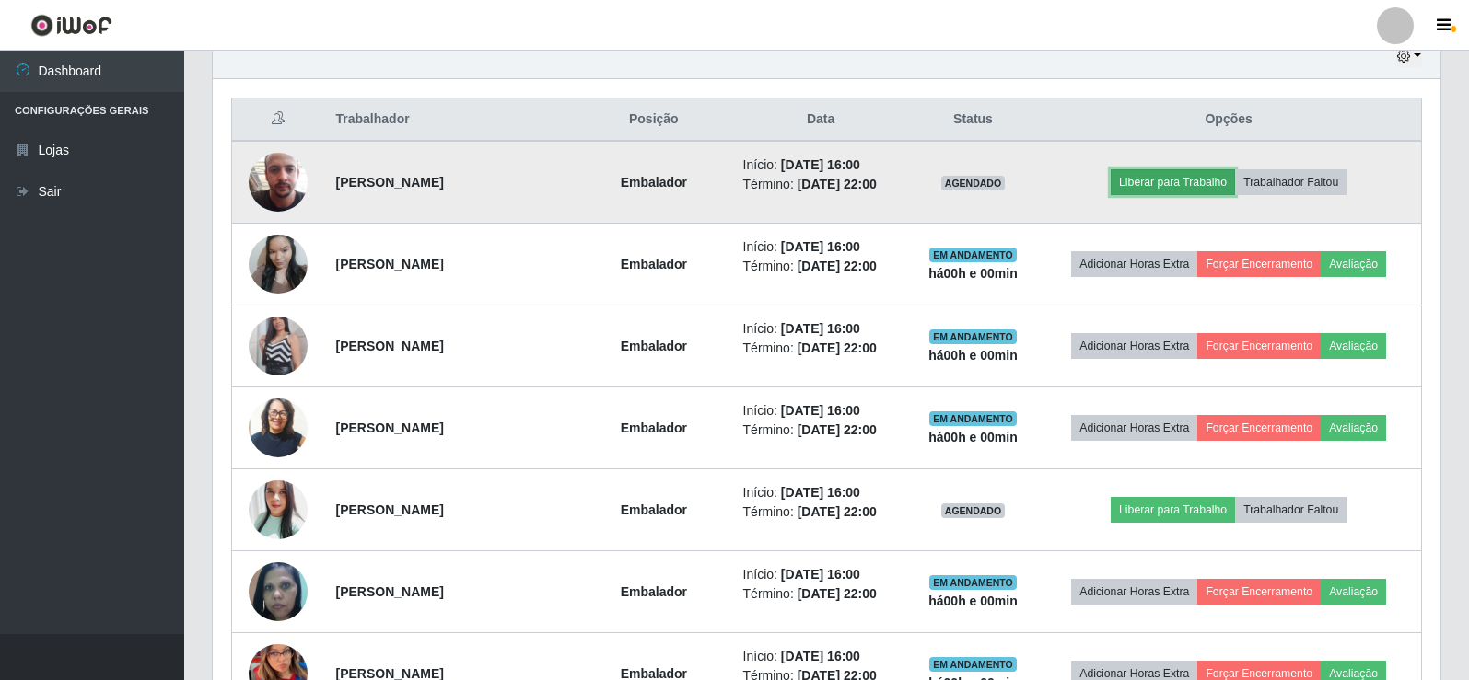
click at [1166, 187] on button "Liberar para Trabalho" at bounding box center [1172, 182] width 124 height 26
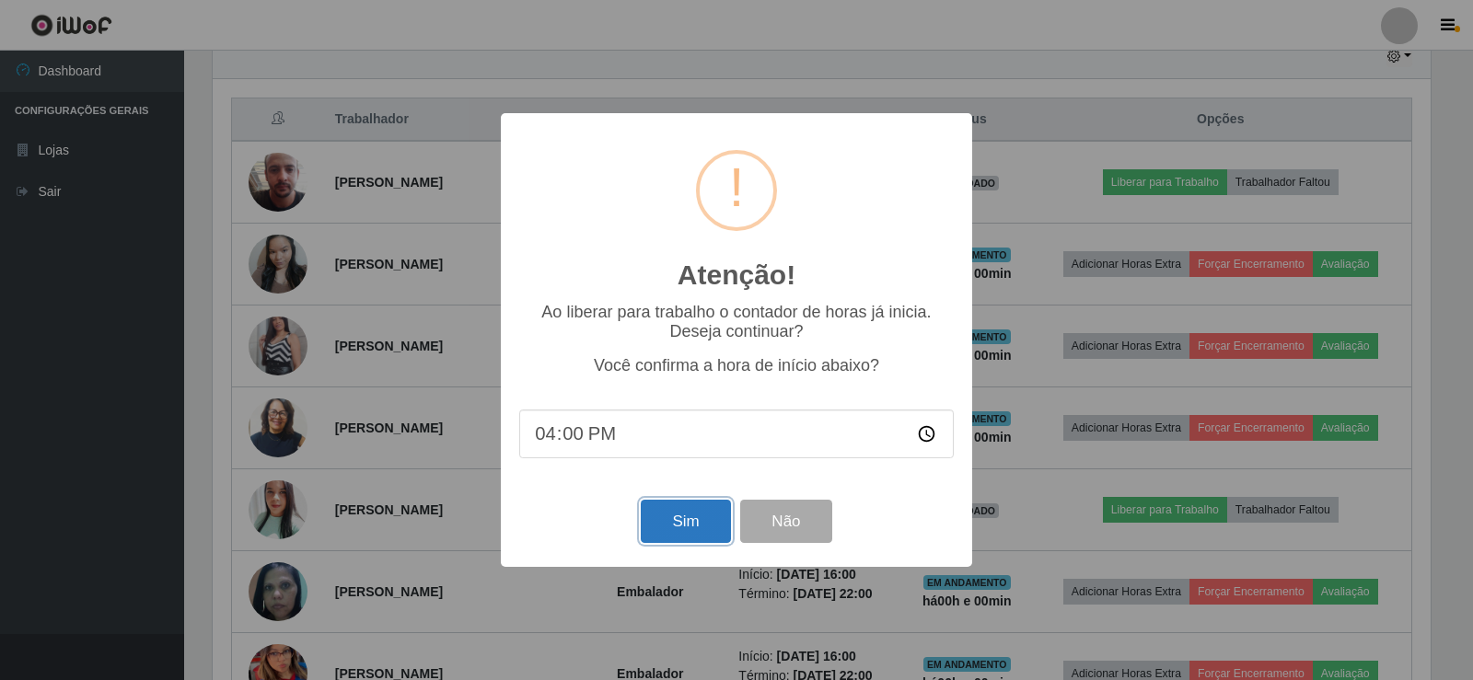
click at [691, 525] on button "Sim" at bounding box center [685, 521] width 89 height 43
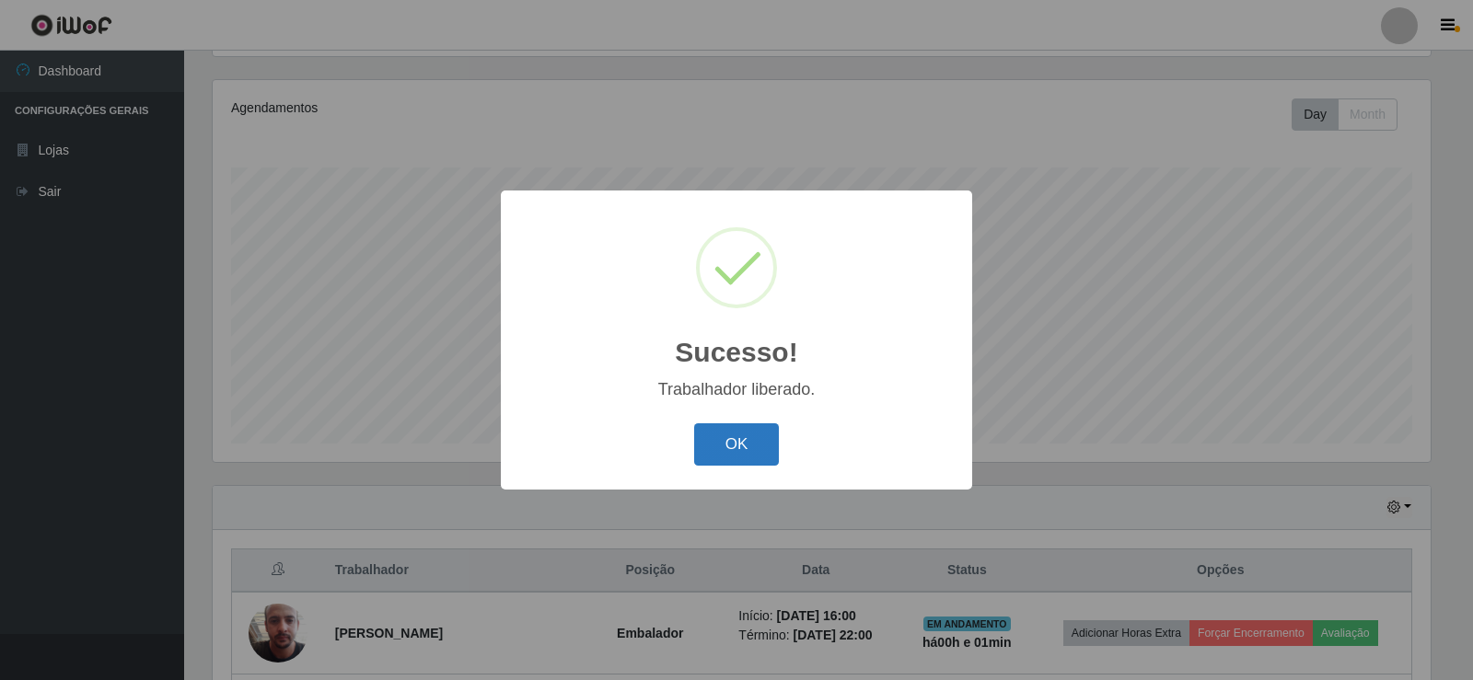
click at [745, 450] on button "OK" at bounding box center [737, 445] width 86 height 43
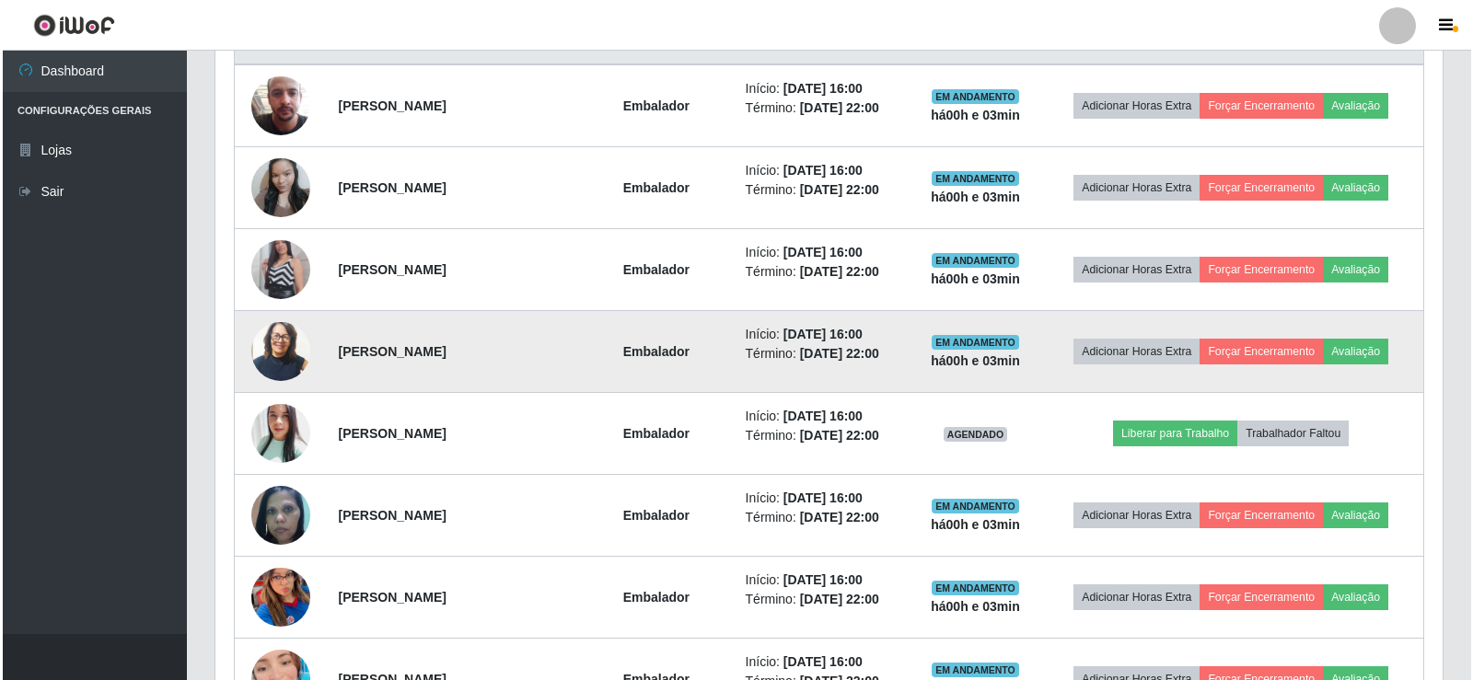
scroll to position [767, 0]
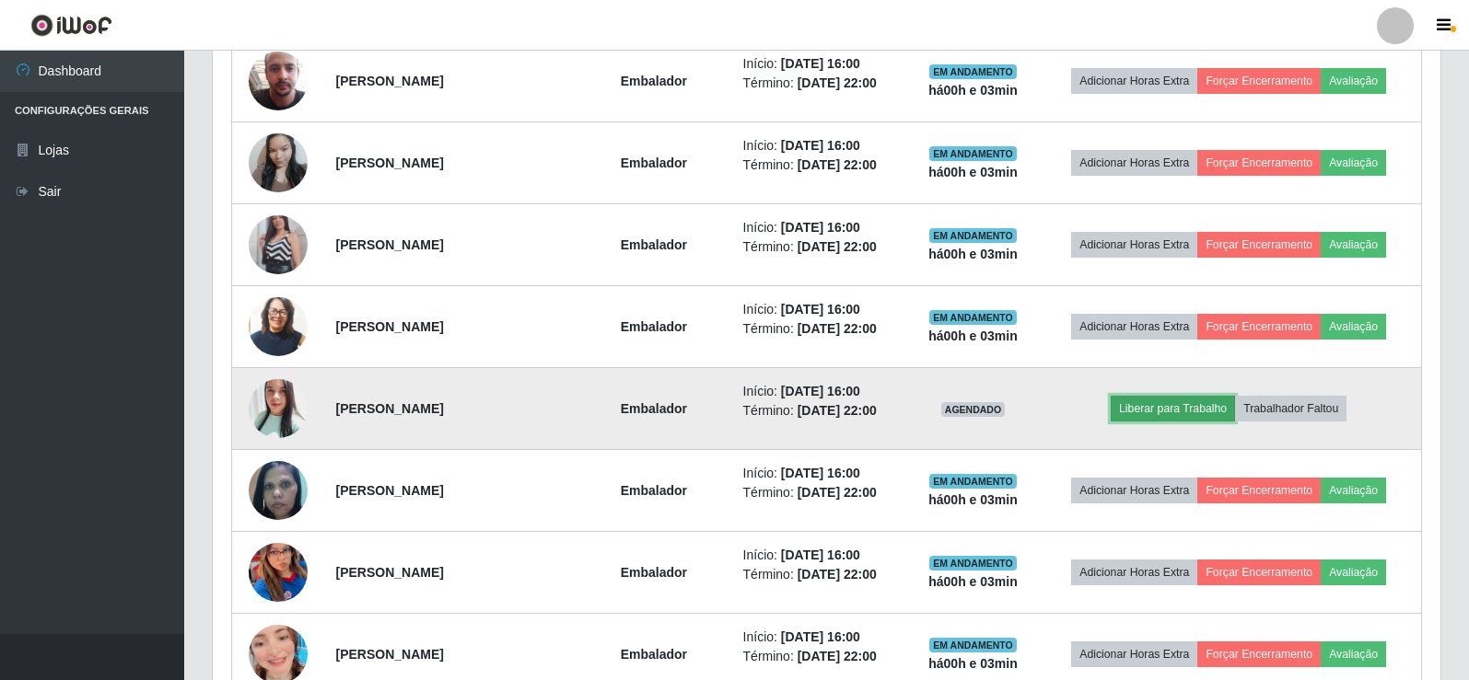
click at [1165, 410] on button "Liberar para Trabalho" at bounding box center [1172, 409] width 124 height 26
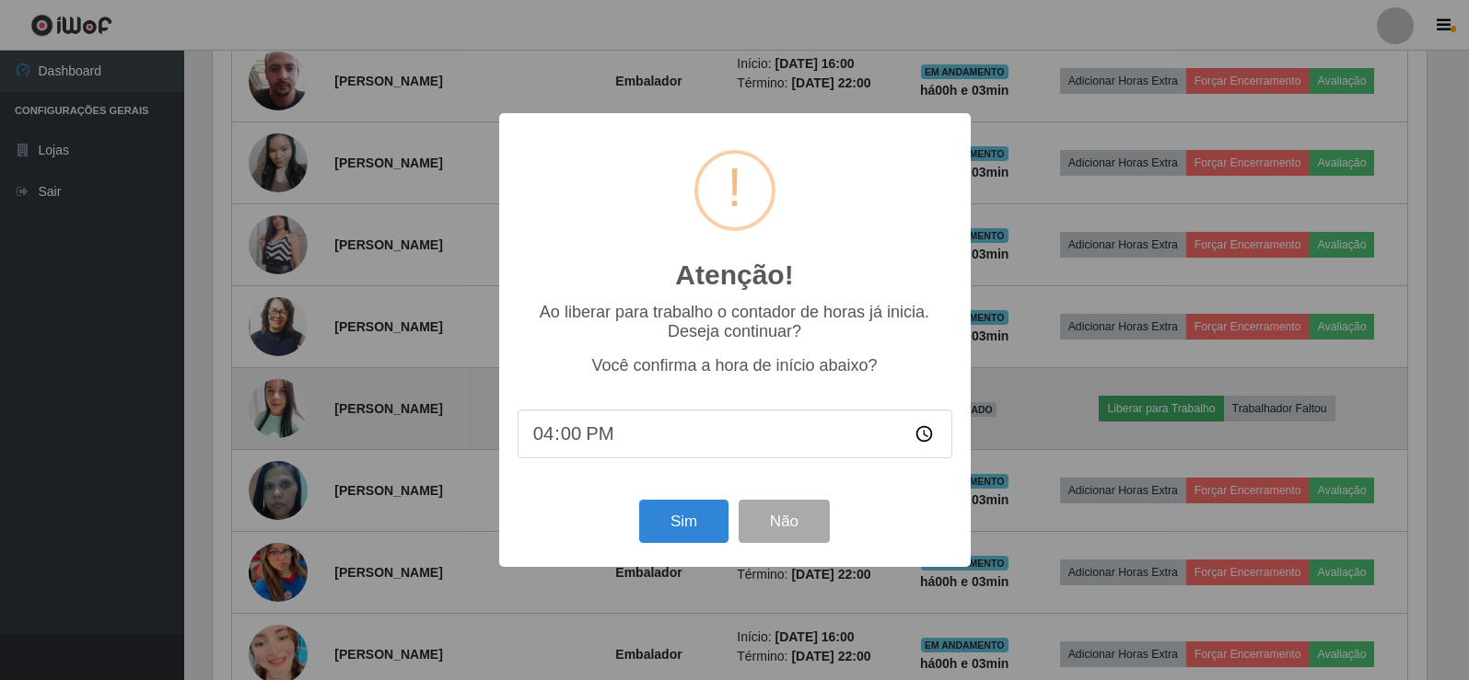
scroll to position [382, 1218]
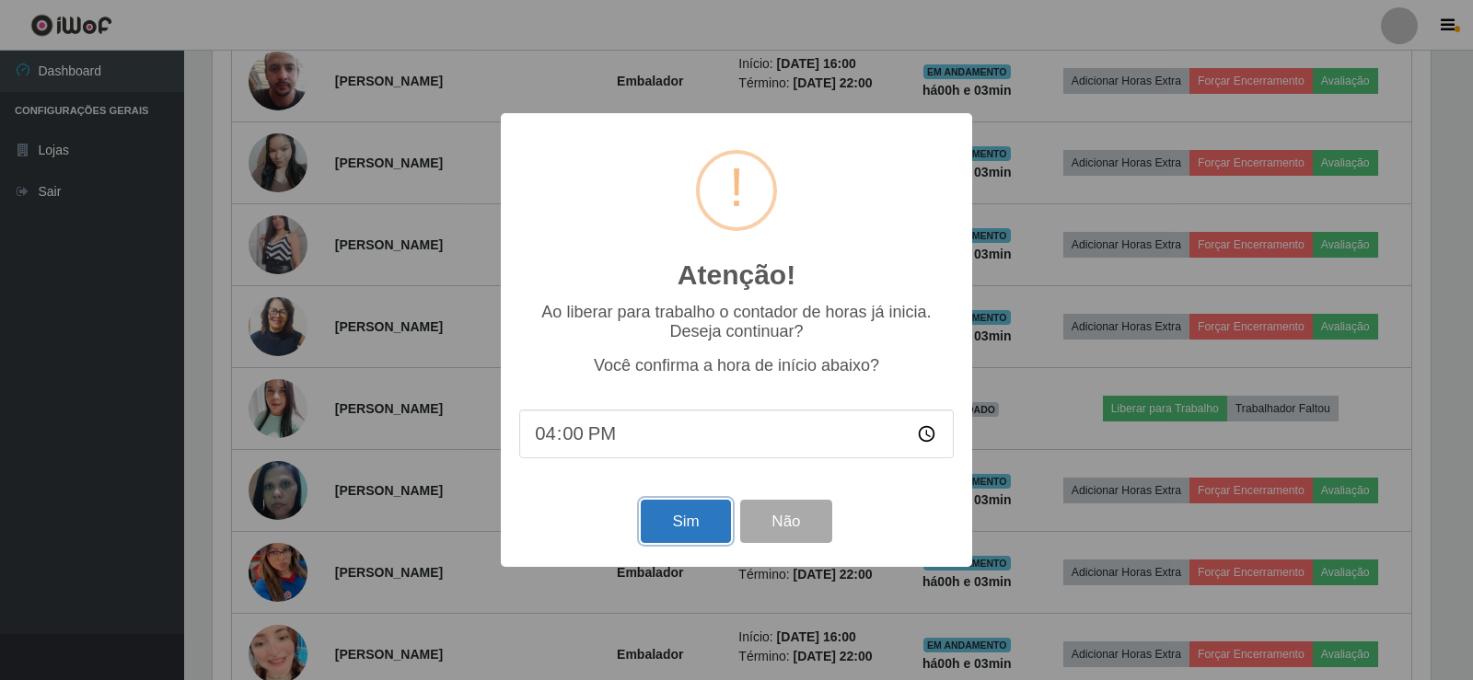
click at [666, 529] on button "Sim" at bounding box center [685, 521] width 89 height 43
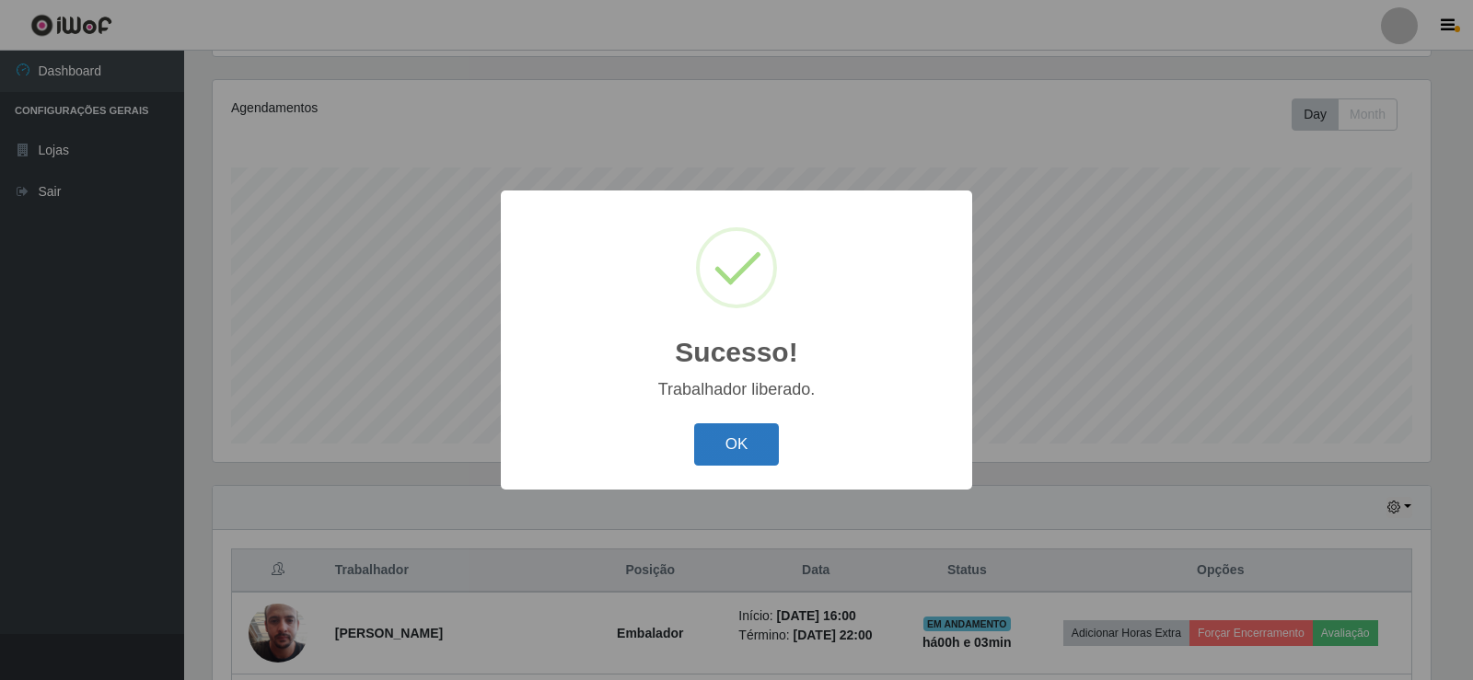
click at [761, 448] on button "OK" at bounding box center [737, 445] width 86 height 43
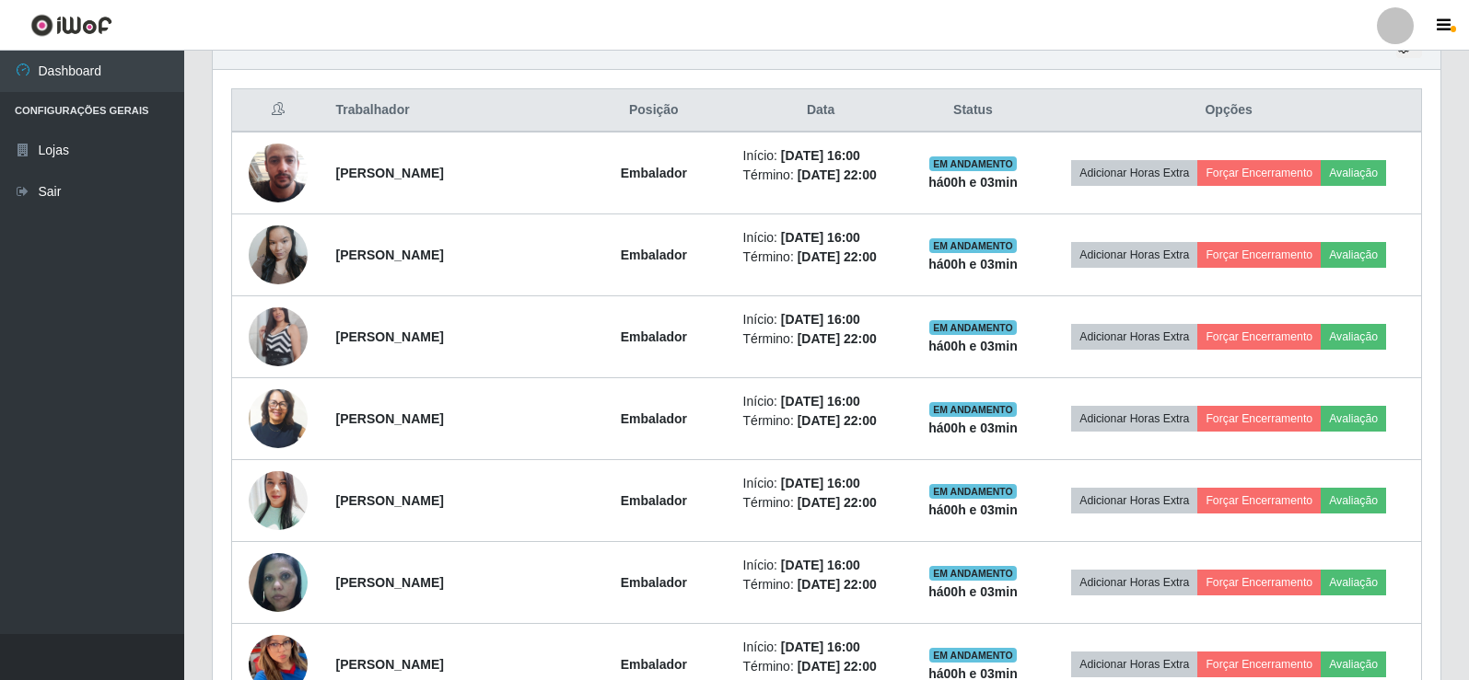
scroll to position [767, 0]
